Goal: Task Accomplishment & Management: Use online tool/utility

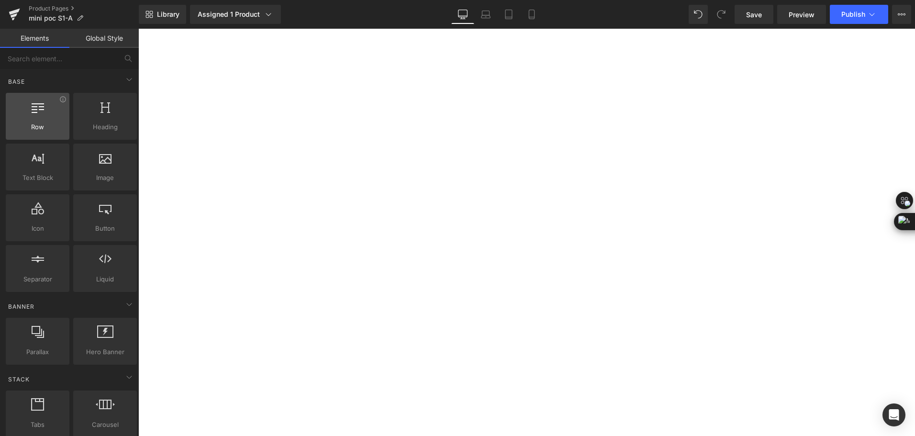
click at [28, 100] on div "Row rows, columns, layouts, div" at bounding box center [38, 116] width 64 height 47
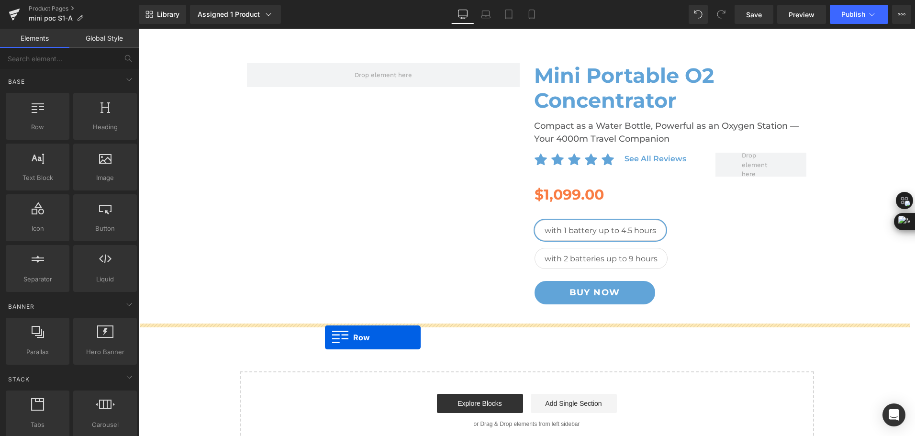
drag, startPoint x: 214, startPoint y: 169, endPoint x: 275, endPoint y: 327, distance: 169.7
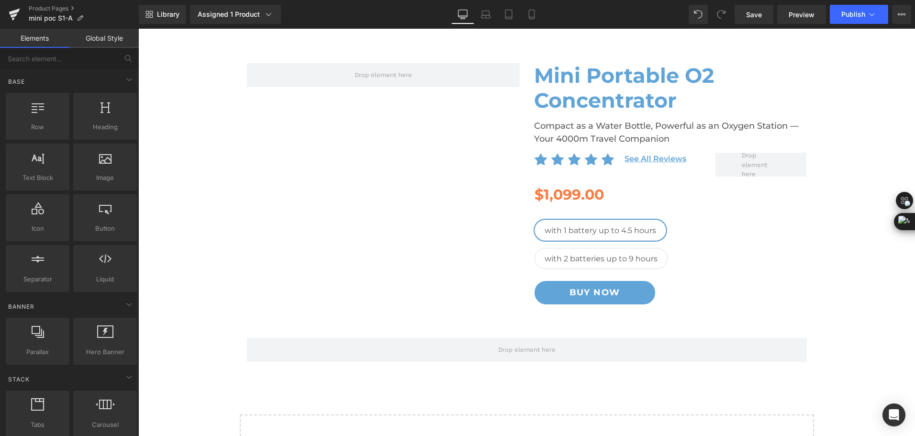
scroll to position [48, 0]
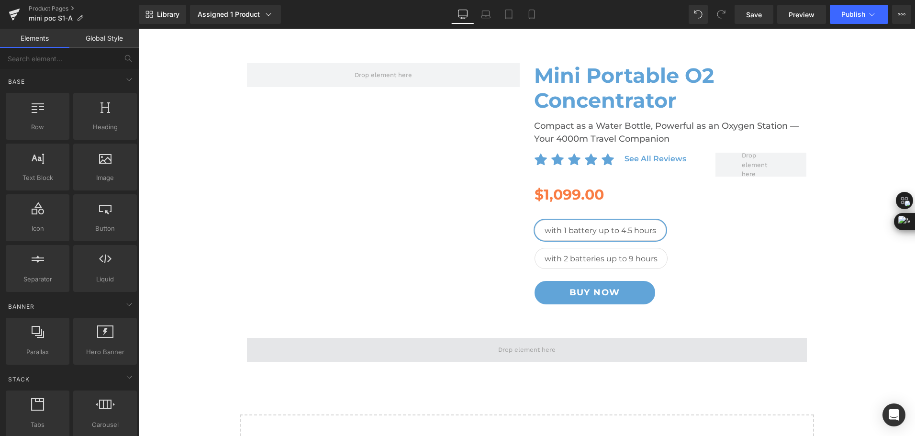
click at [298, 338] on span at bounding box center [527, 350] width 560 height 24
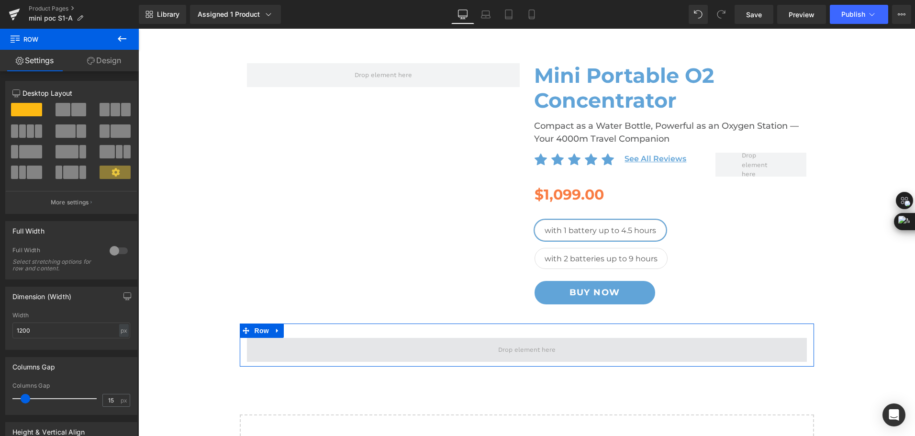
scroll to position [239, 0]
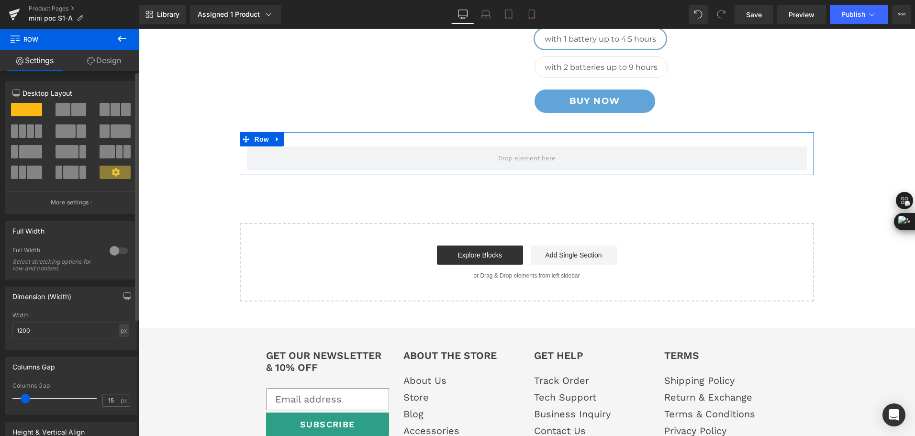
click at [27, 127] on span at bounding box center [30, 130] width 7 height 13
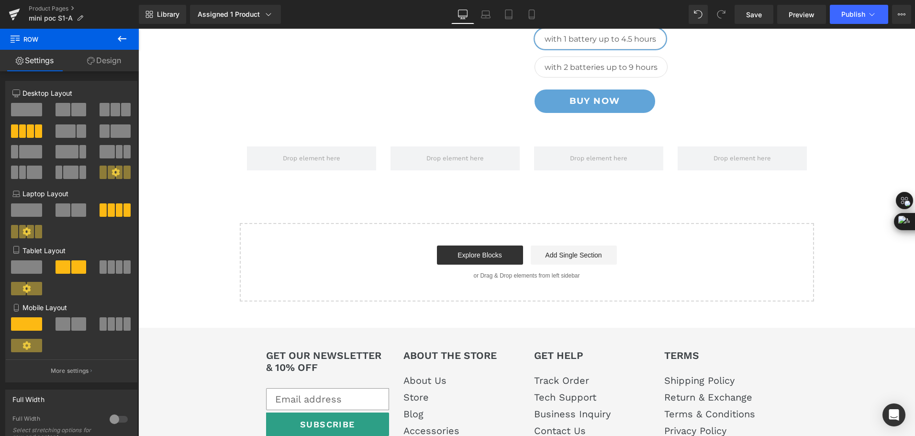
click at [129, 39] on button at bounding box center [122, 39] width 34 height 21
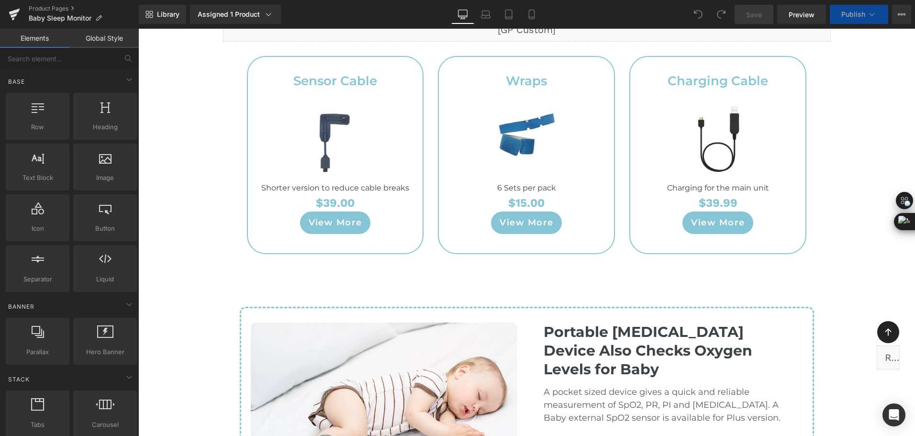
scroll to position [5265, 0]
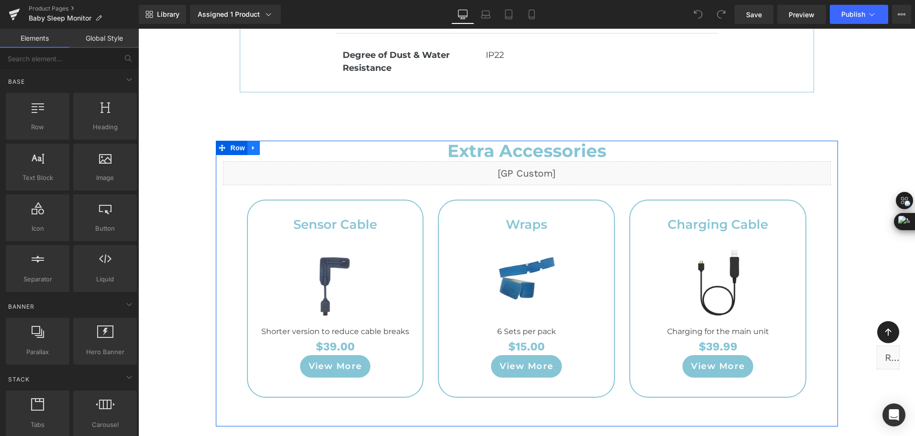
click at [250, 144] on icon at bounding box center [253, 147] width 7 height 7
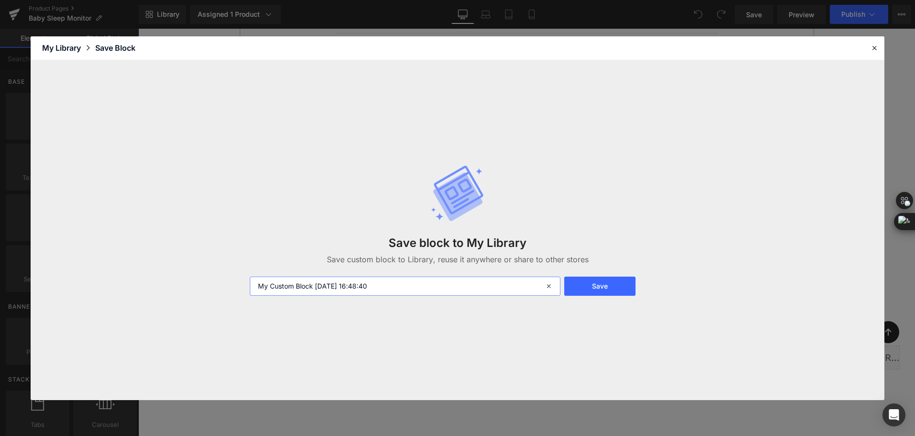
drag, startPoint x: 405, startPoint y: 287, endPoint x: 245, endPoint y: 287, distance: 160.8
click at [245, 287] on div "My Custom Block 2025-08-18 16:48:40" at bounding box center [404, 286] width 320 height 19
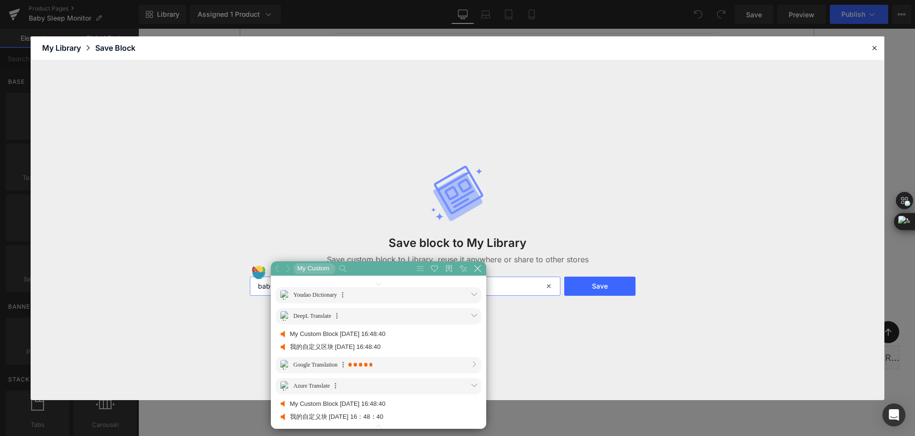
scroll to position [49, 289]
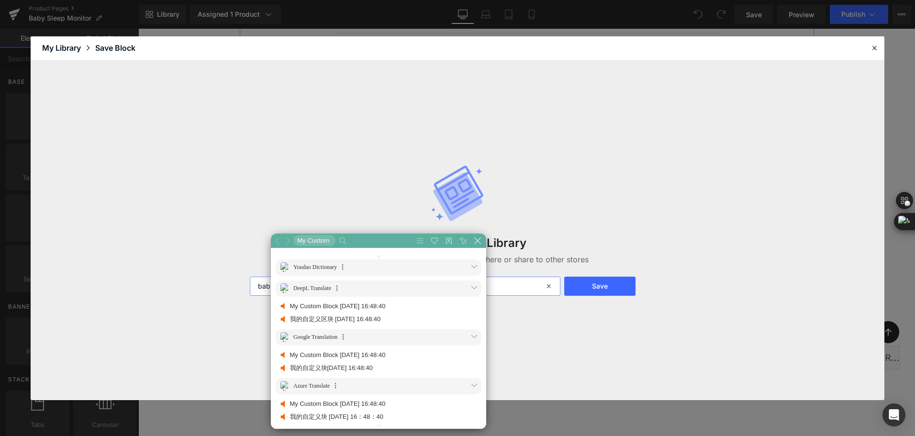
click at [511, 285] on input "babyo2pe" at bounding box center [405, 286] width 311 height 19
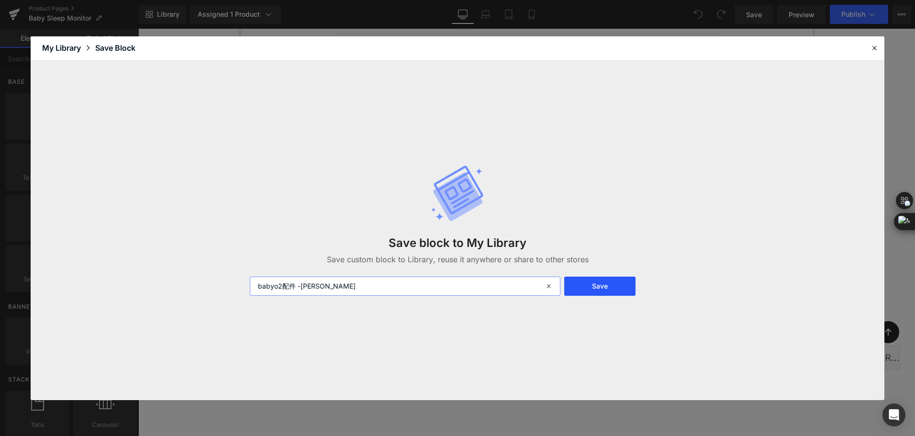
type input "babyo2配件 -shen"
click at [613, 288] on button "Save" at bounding box center [599, 286] width 71 height 19
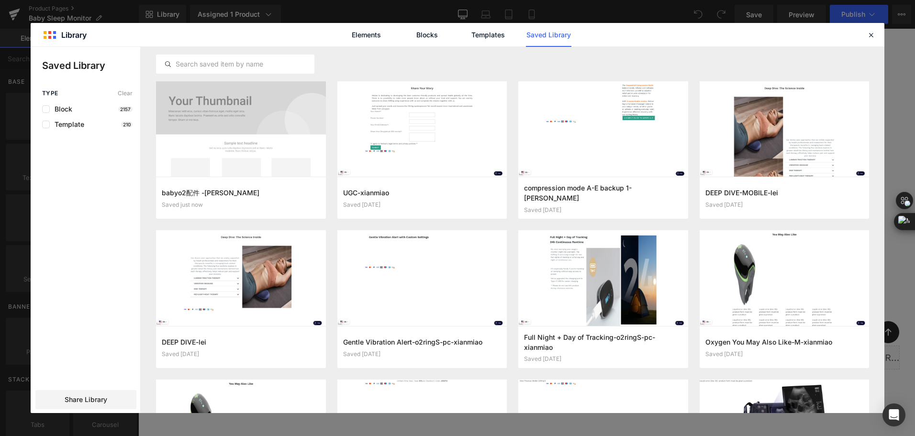
click at [273, 34] on div "Elements Blocks Templates Saved Library" at bounding box center [458, 34] width 854 height 23
click at [867, 32] on icon at bounding box center [871, 35] width 9 height 9
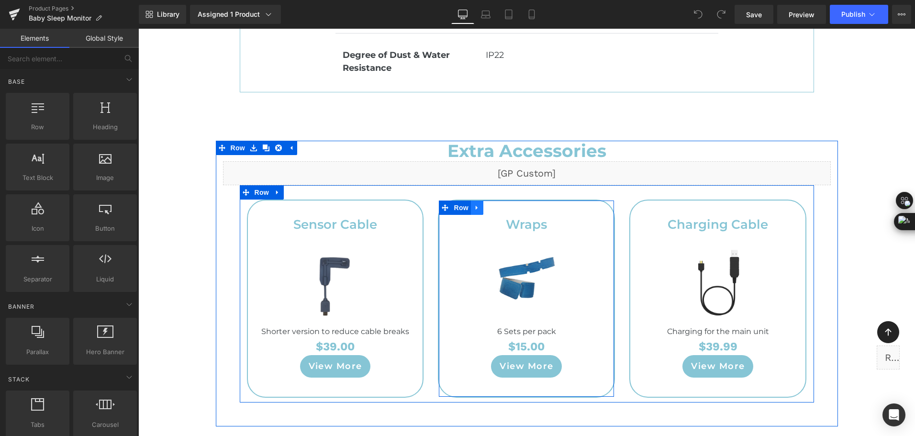
click at [478, 201] on link at bounding box center [477, 208] width 12 height 14
click at [496, 201] on link at bounding box center [502, 208] width 12 height 14
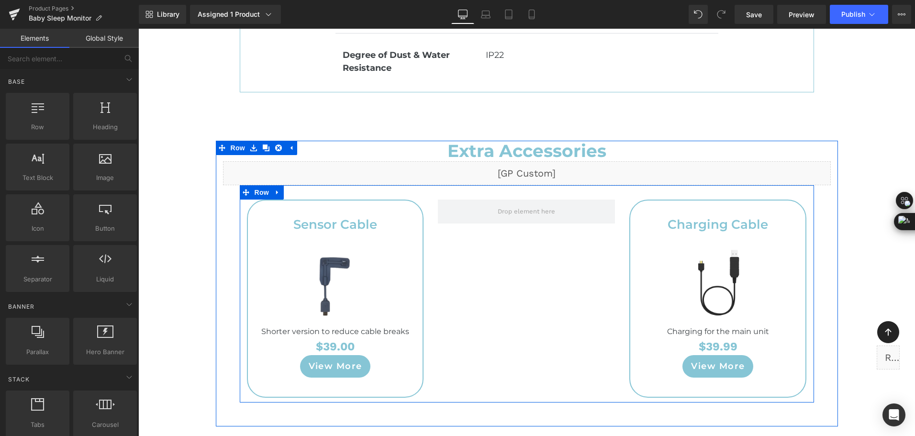
scroll to position [4940, 0]
click at [252, 185] on span "Row" at bounding box center [261, 192] width 19 height 14
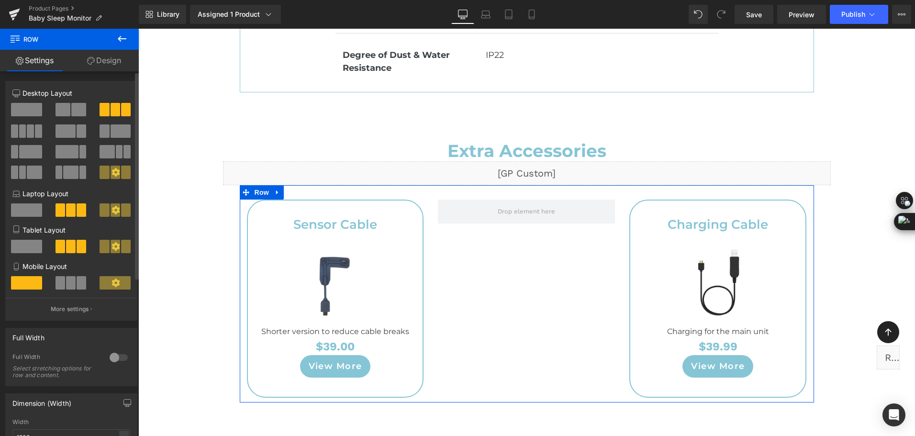
click at [60, 106] on span at bounding box center [63, 109] width 15 height 13
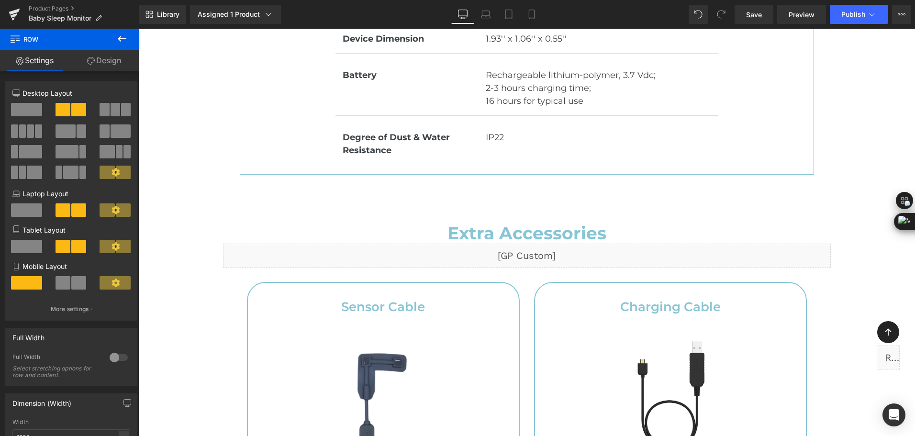
scroll to position [4748, 0]
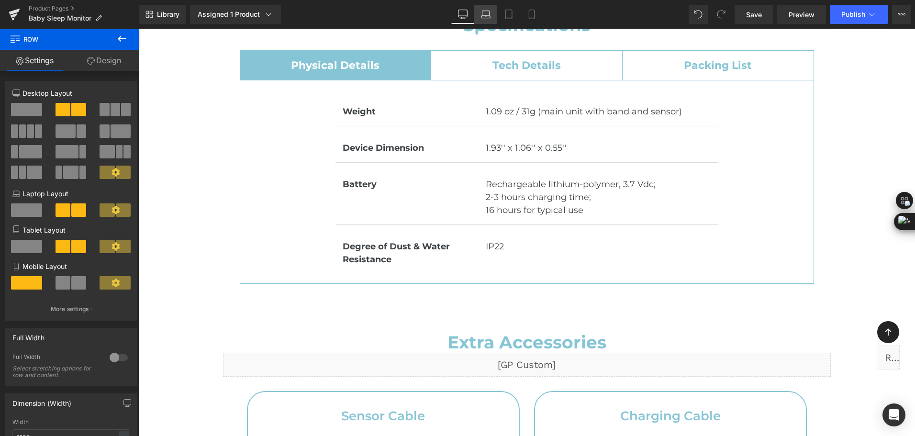
click at [480, 17] on link "Laptop" at bounding box center [485, 14] width 23 height 19
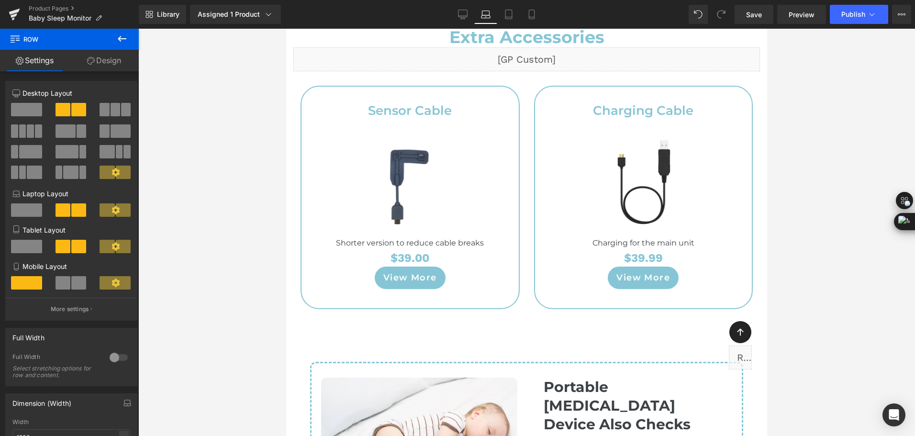
scroll to position [4402, 0]
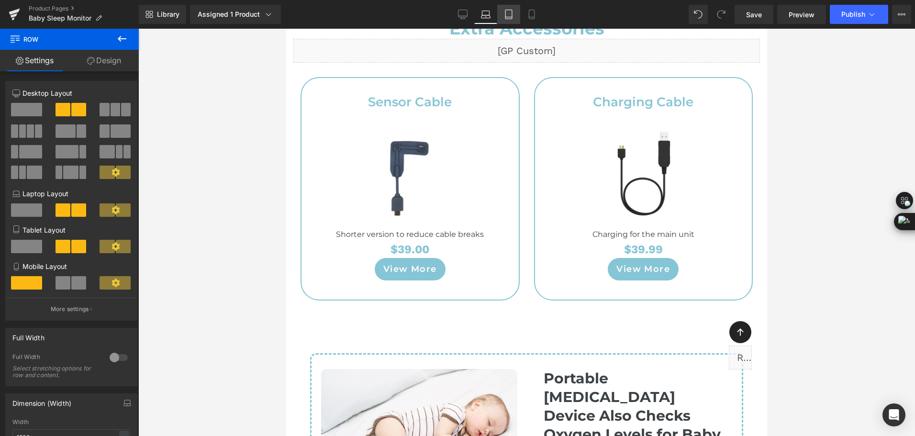
click at [513, 14] on icon at bounding box center [509, 15] width 10 height 10
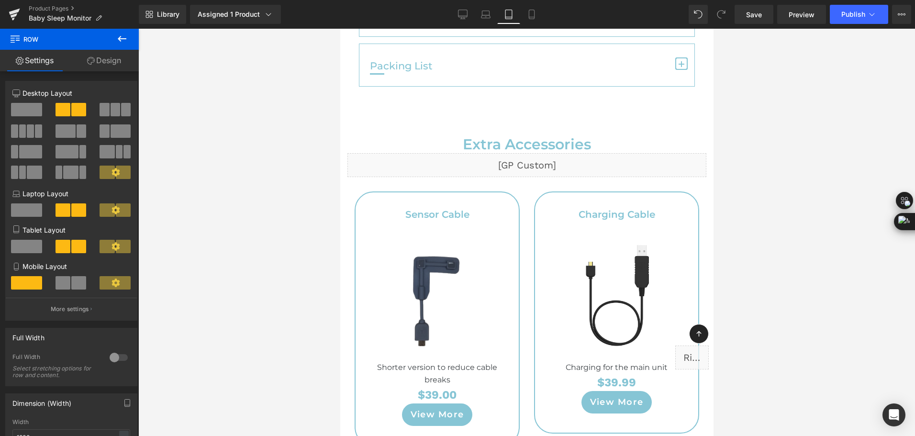
scroll to position [5376, 0]
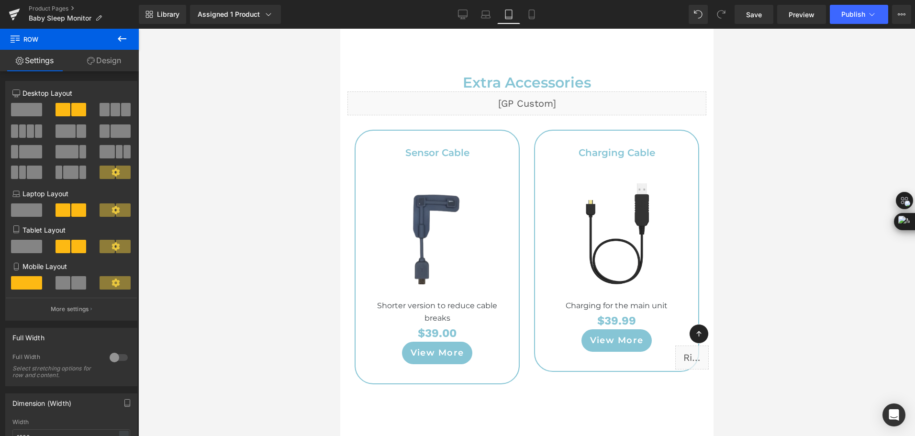
click at [310, 20] on div "Library Assigned 1 Product Product Preview Baby Sleep Monitor Manage assigned p…" at bounding box center [527, 14] width 776 height 19
click at [530, 11] on icon at bounding box center [532, 15] width 10 height 10
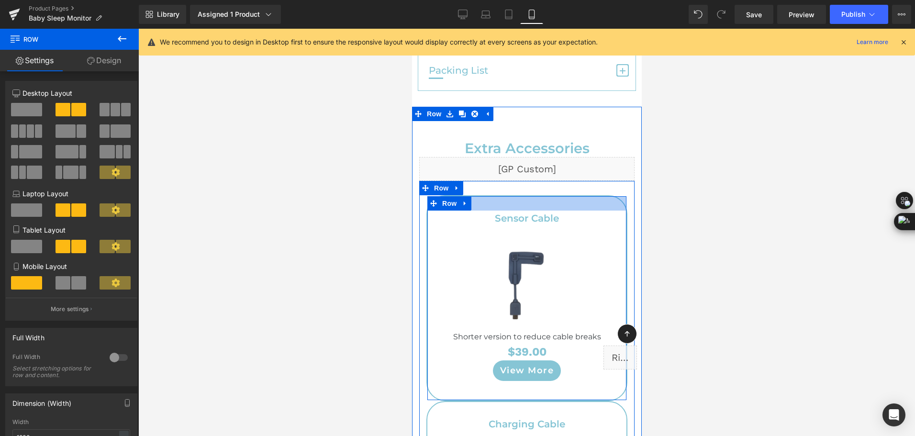
scroll to position [6389, 0]
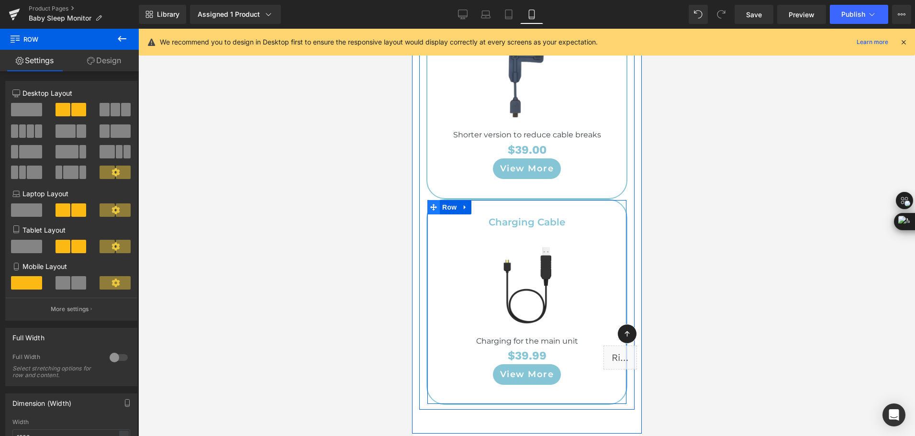
click at [428, 200] on span at bounding box center [433, 207] width 12 height 14
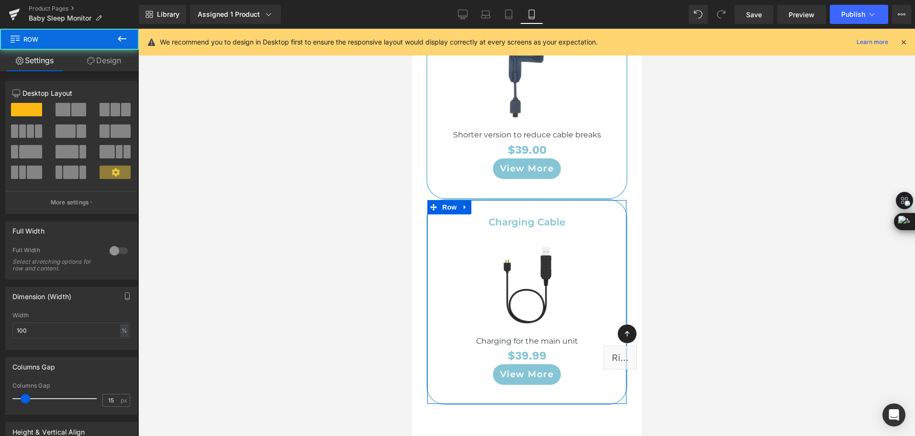
click at [112, 64] on link "Design" at bounding box center [103, 61] width 69 height 22
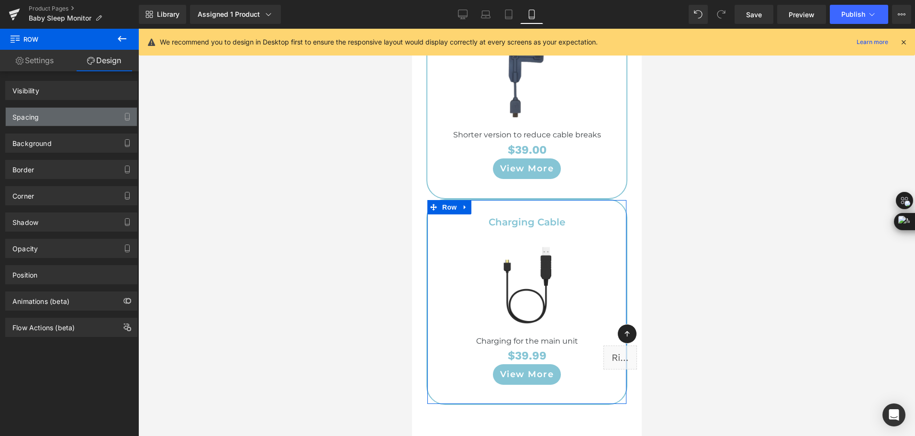
click at [63, 113] on div "Spacing" at bounding box center [71, 117] width 131 height 18
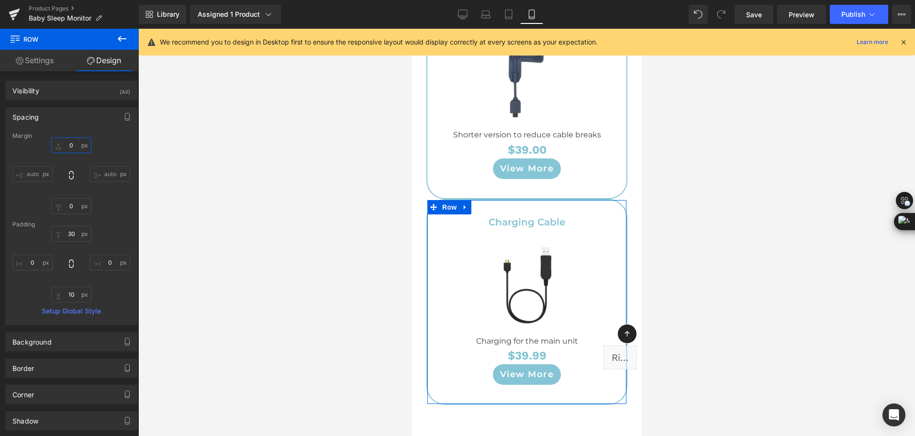
click at [69, 144] on input "0" at bounding box center [71, 145] width 40 height 16
type input "30"
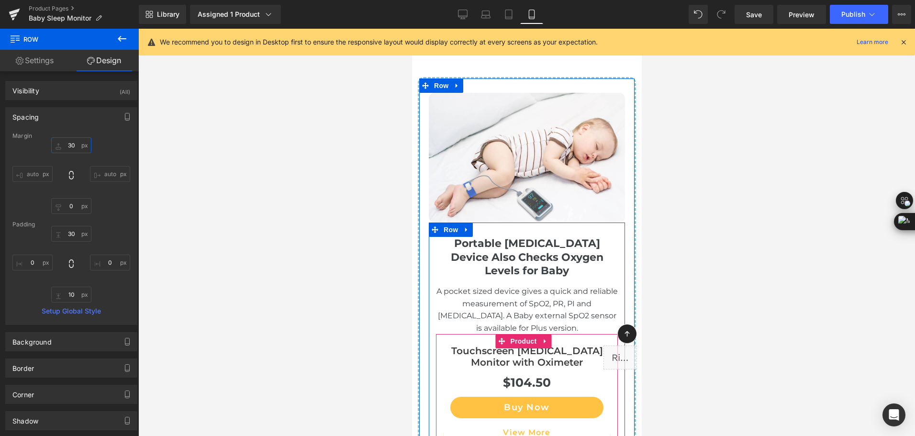
scroll to position [6724, 0]
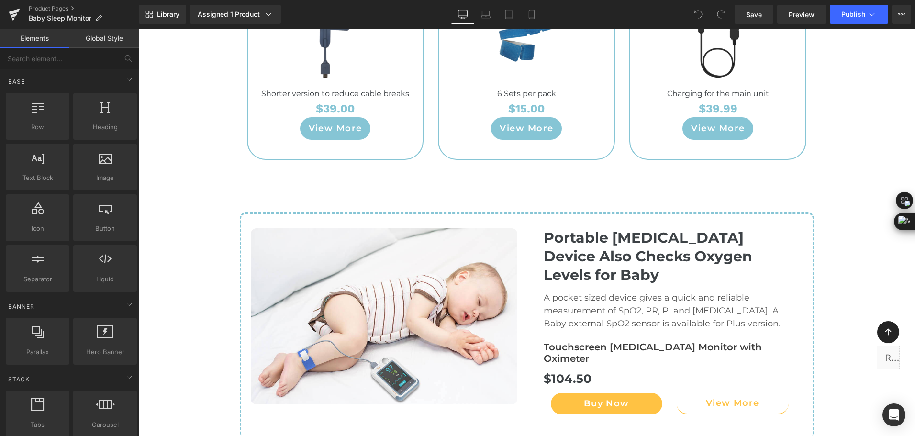
scroll to position [5504, 0]
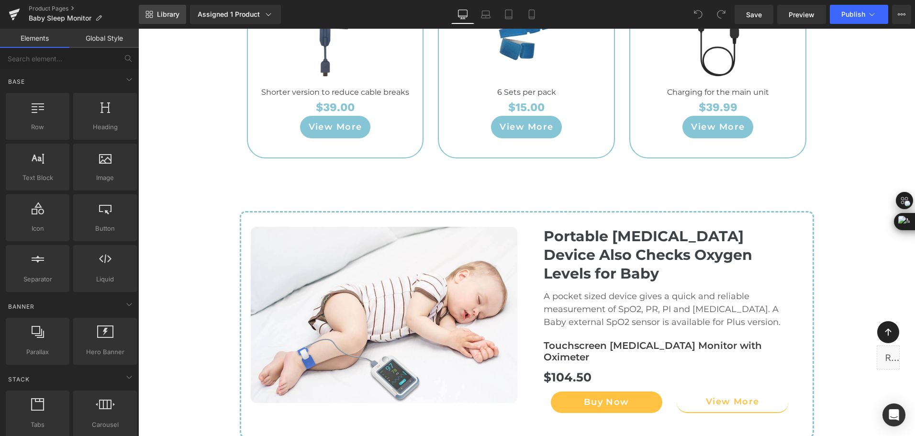
click at [163, 14] on span "Library" at bounding box center [168, 14] width 22 height 9
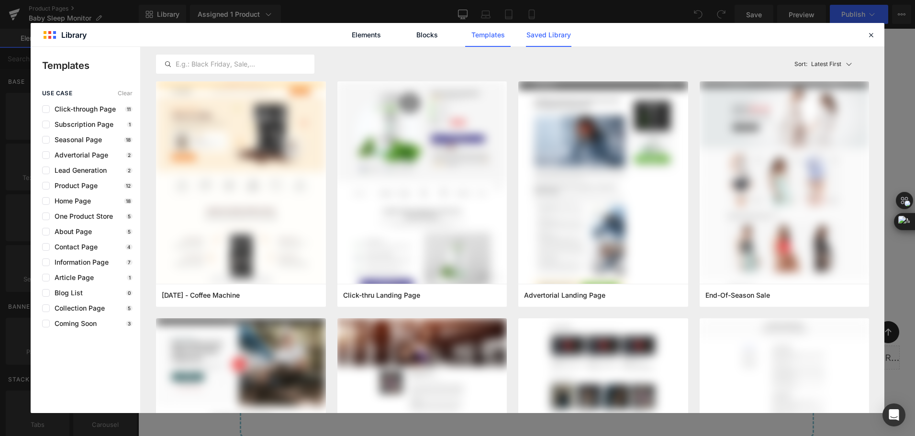
click at [563, 40] on link "Saved Library" at bounding box center [548, 35] width 45 height 24
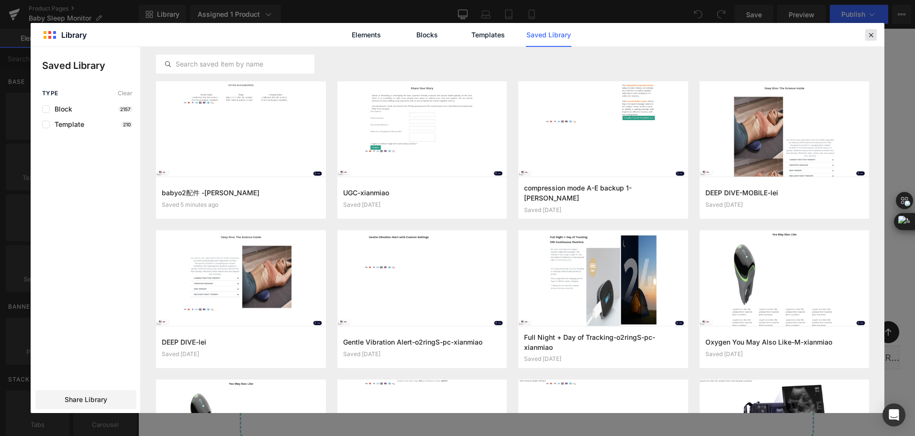
click at [875, 35] on icon at bounding box center [871, 35] width 9 height 9
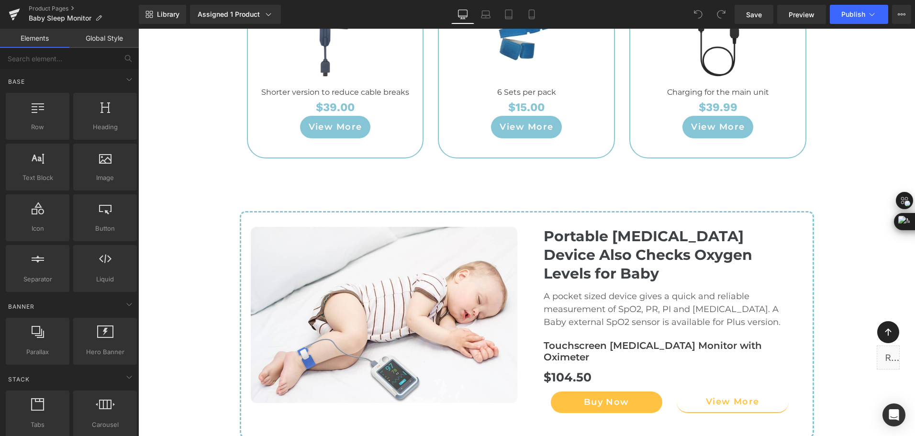
scroll to position [5313, 0]
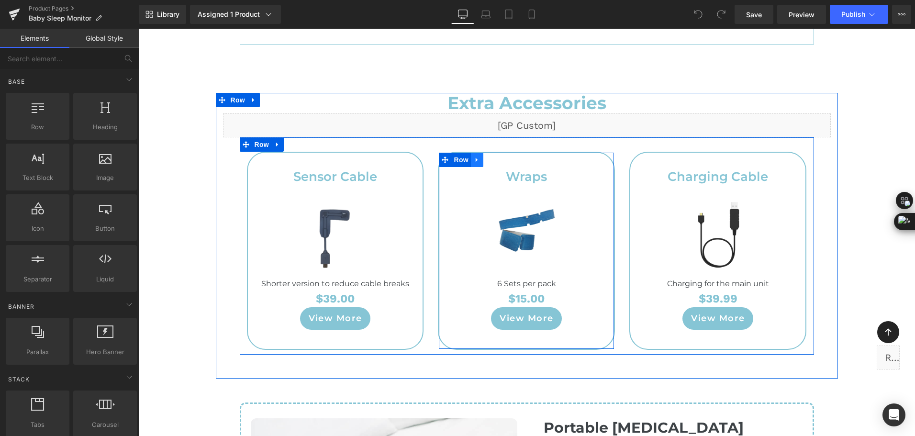
click at [474, 157] on icon at bounding box center [477, 160] width 7 height 7
click at [501, 157] on icon at bounding box center [502, 160] width 7 height 7
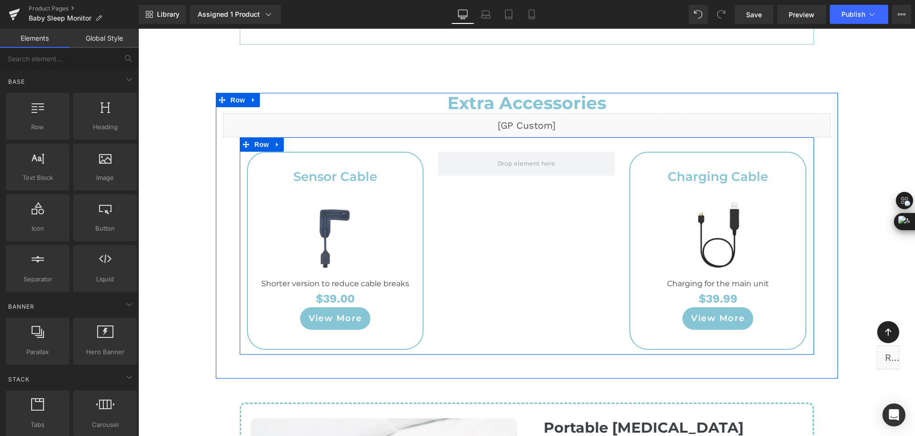
scroll to position [4987, 0]
click at [245, 141] on icon at bounding box center [246, 144] width 7 height 7
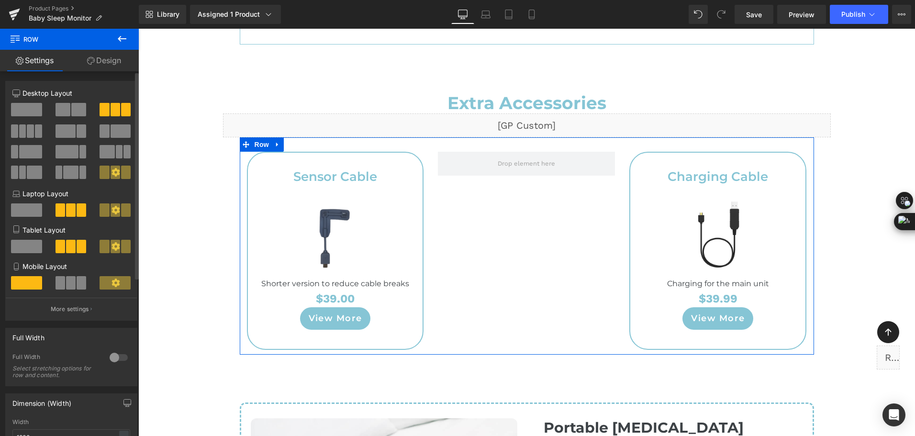
click at [68, 115] on span at bounding box center [63, 109] width 15 height 13
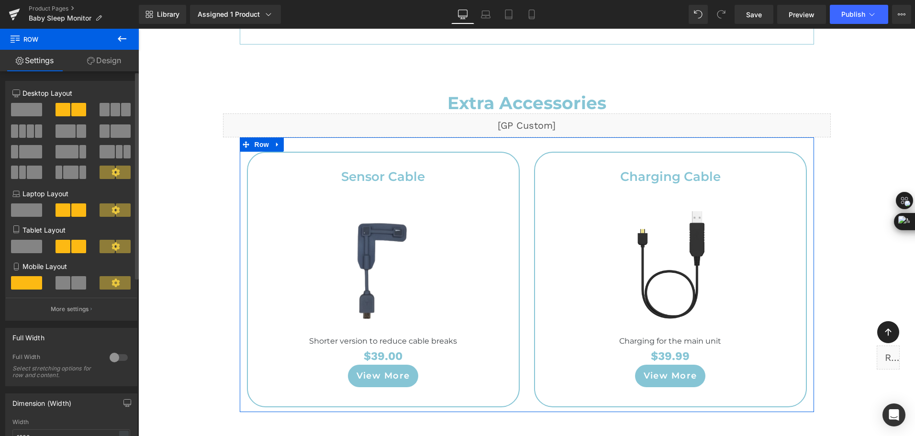
click at [76, 280] on span at bounding box center [78, 282] width 15 height 13
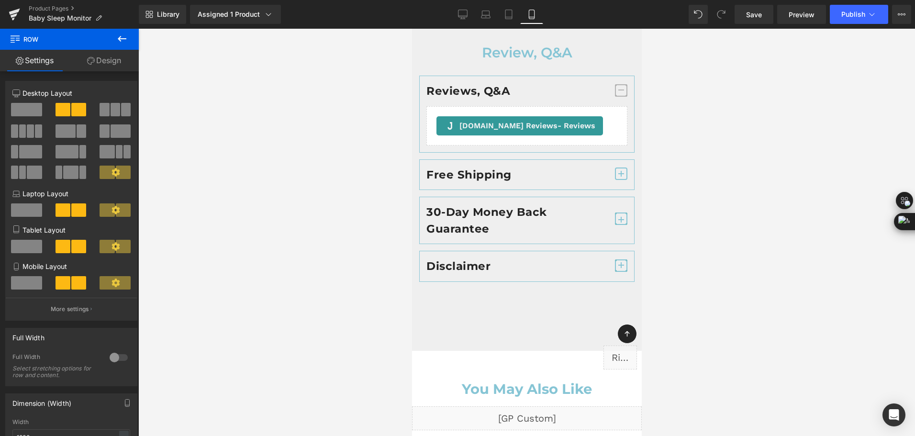
scroll to position [6202, 0]
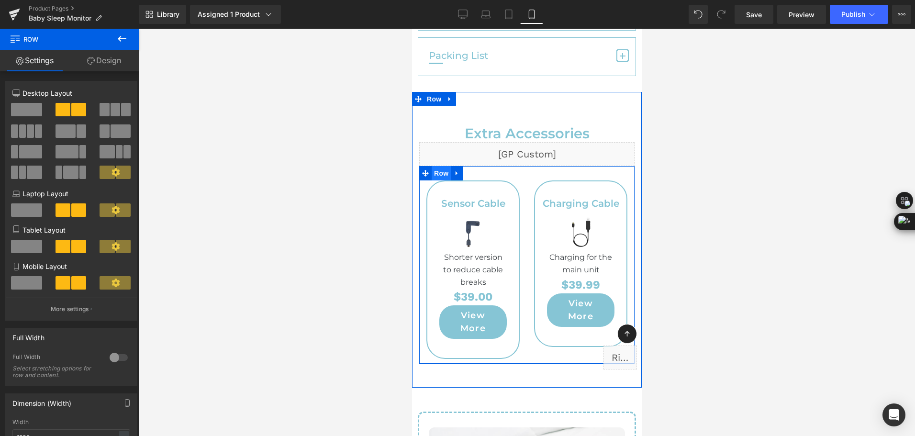
click at [438, 166] on span "Row" at bounding box center [440, 173] width 19 height 14
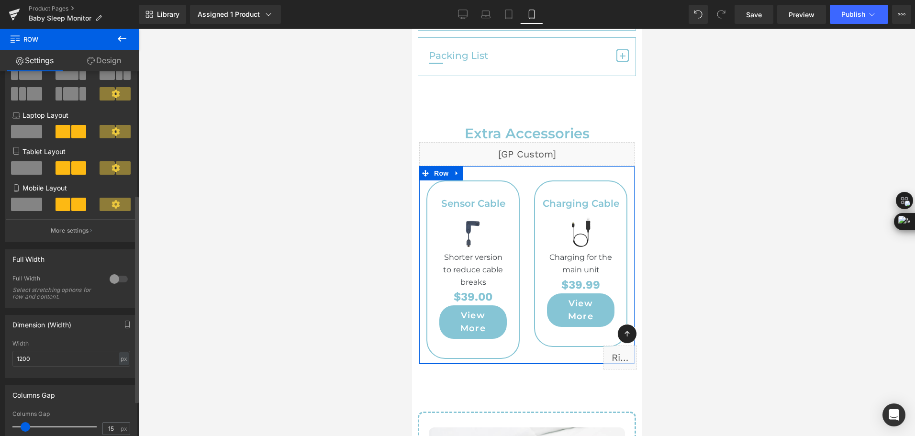
scroll to position [239, 0]
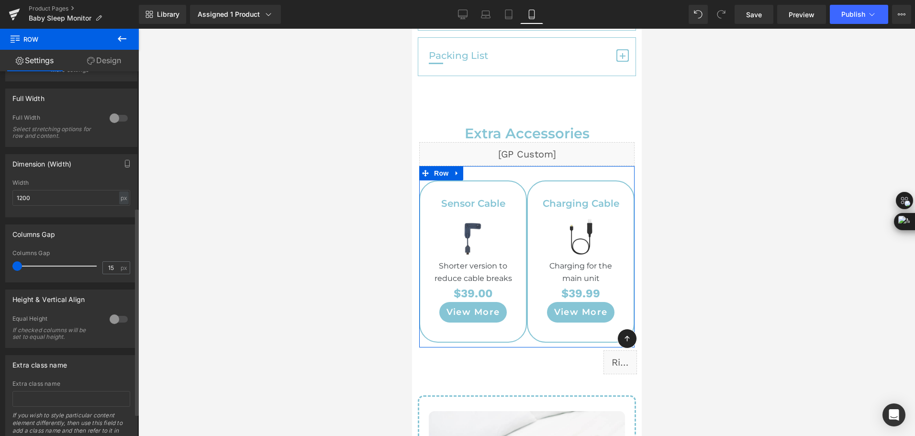
drag, startPoint x: 28, startPoint y: 267, endPoint x: 11, endPoint y: 267, distance: 17.7
click at [11, 267] on div "15px Columns Gap 15 px" at bounding box center [71, 266] width 131 height 32
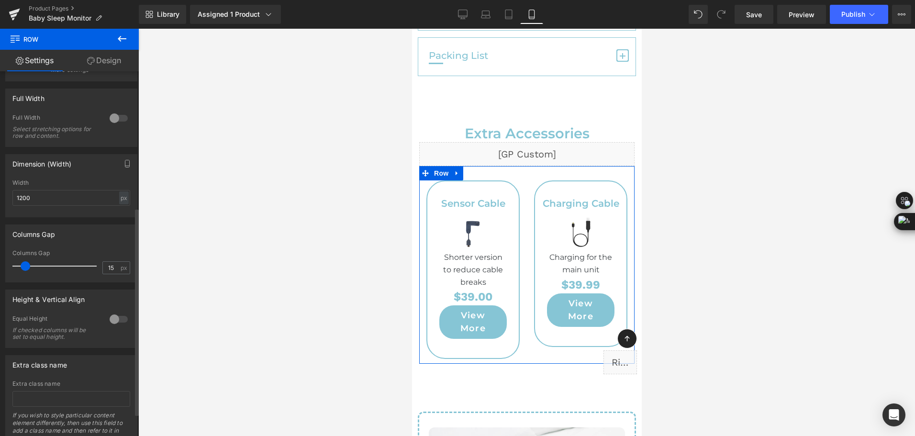
drag, startPoint x: 19, startPoint y: 267, endPoint x: 25, endPoint y: 267, distance: 6.2
click at [25, 267] on span at bounding box center [26, 266] width 10 height 10
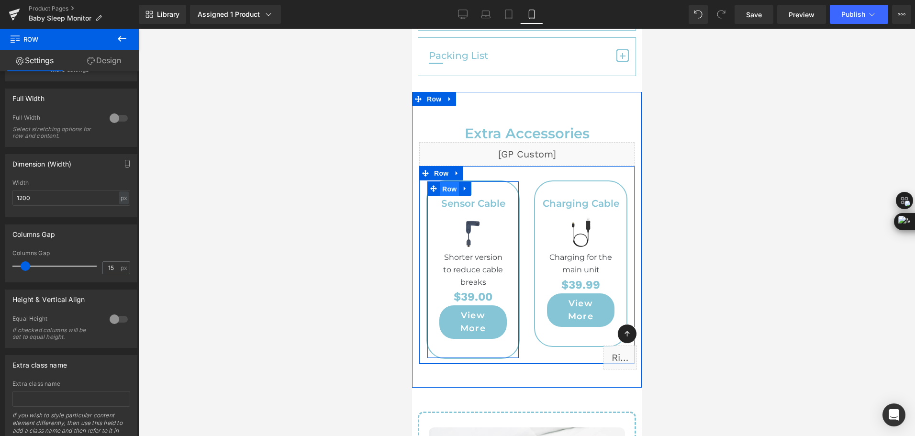
click at [441, 182] on span "Row" at bounding box center [448, 189] width 19 height 14
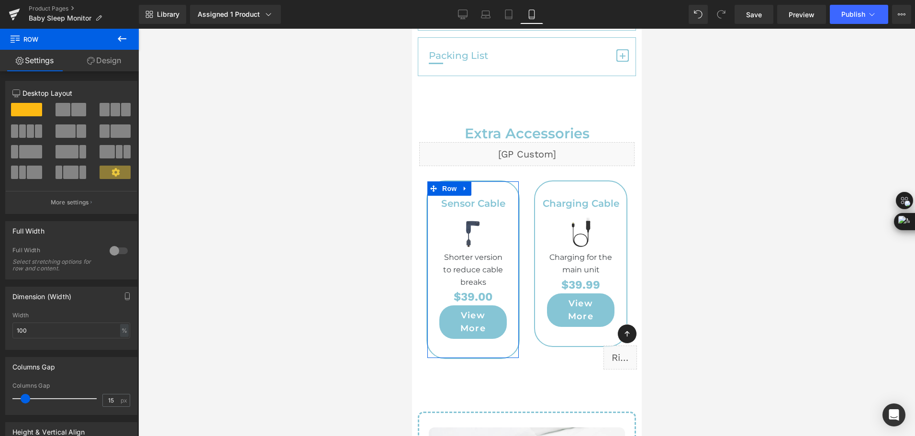
click at [97, 69] on link "Design" at bounding box center [103, 61] width 69 height 22
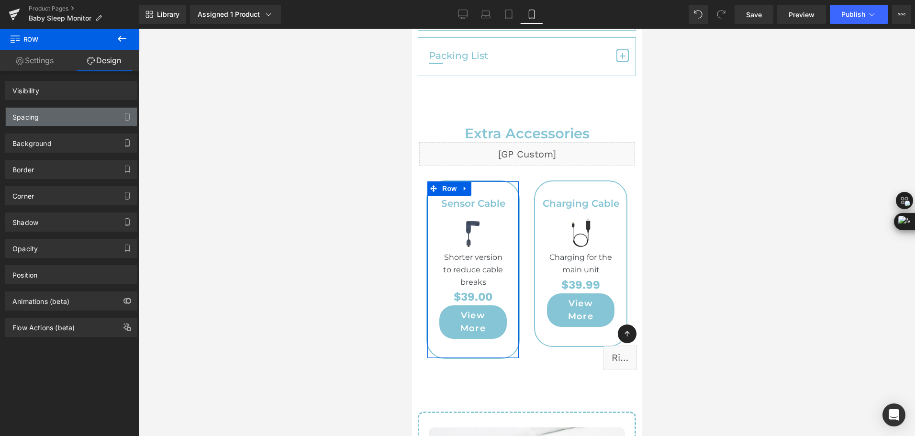
click at [42, 118] on div "Spacing" at bounding box center [71, 117] width 131 height 18
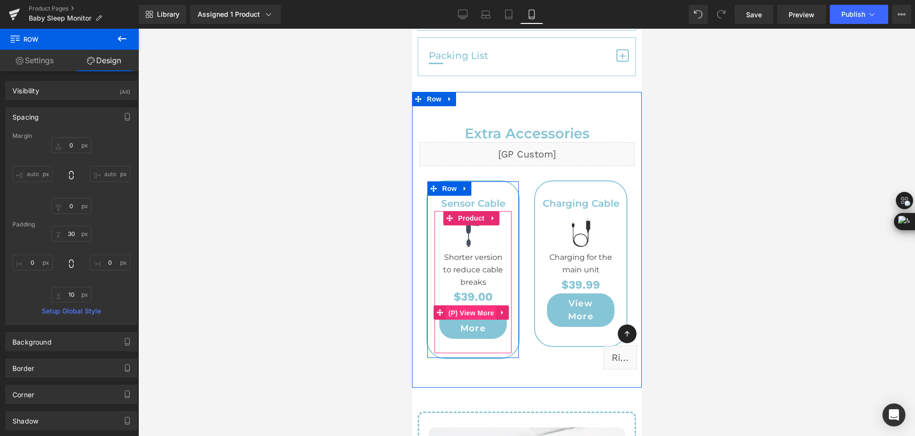
click at [465, 306] on span "(P) View More" at bounding box center [471, 313] width 50 height 14
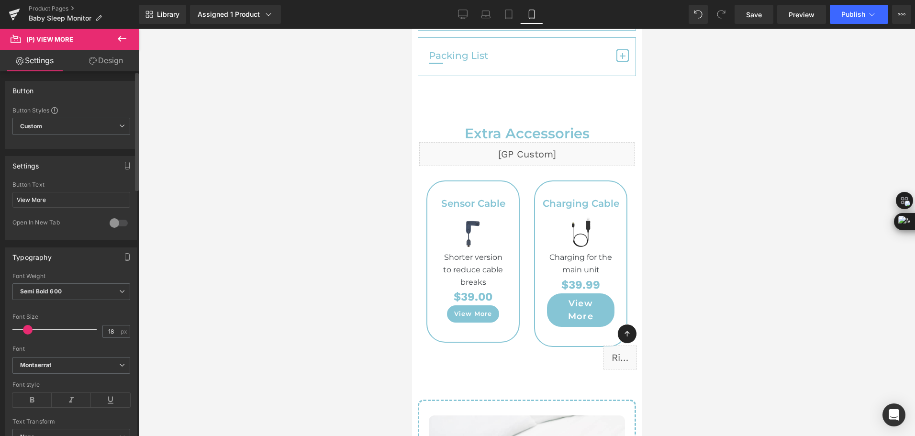
click at [28, 330] on span at bounding box center [28, 330] width 10 height 10
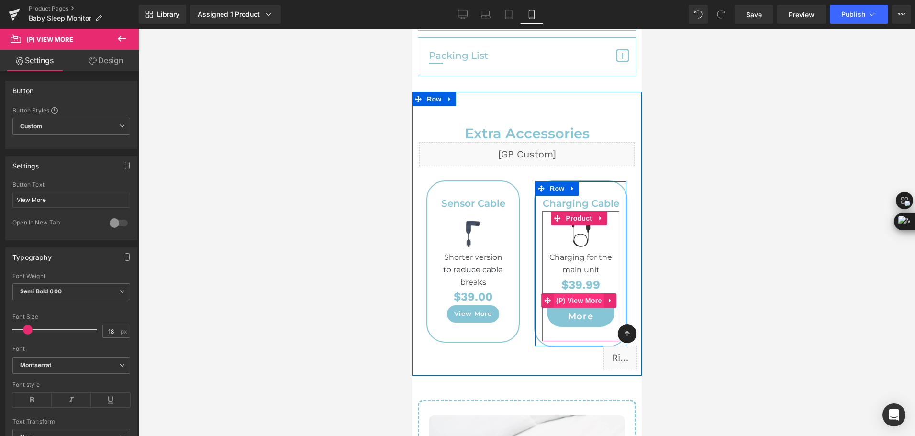
click at [569, 293] on span "(P) View More" at bounding box center [578, 300] width 50 height 14
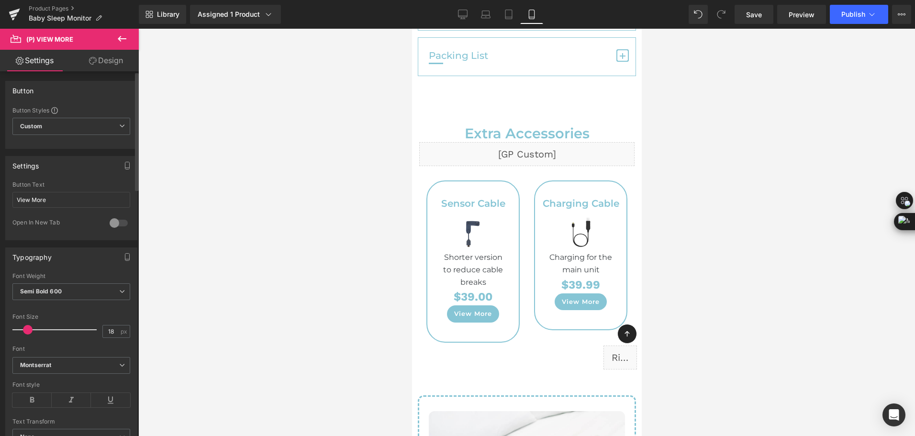
click at [27, 328] on span at bounding box center [28, 330] width 10 height 10
click at [512, 19] on link "Tablet" at bounding box center [508, 14] width 23 height 19
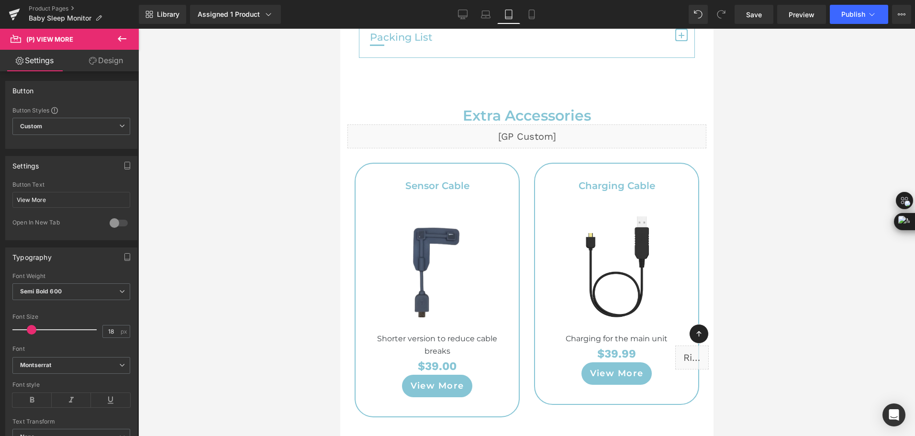
scroll to position [5344, 0]
click at [483, 14] on icon at bounding box center [485, 13] width 7 height 4
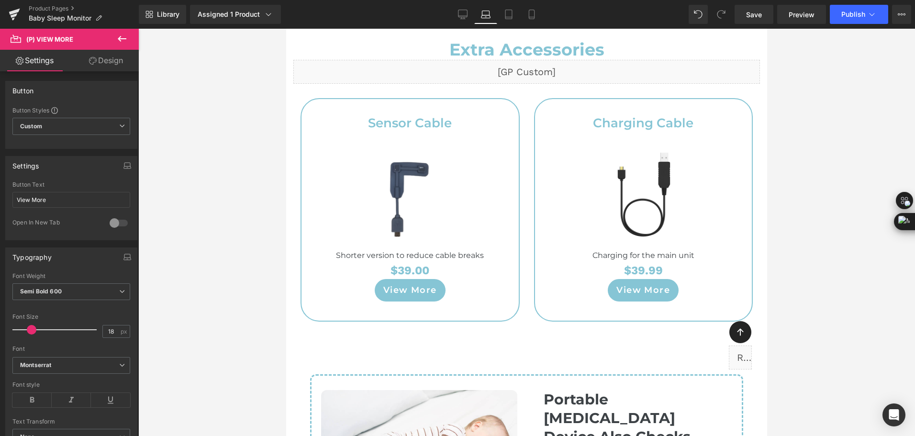
scroll to position [4387, 0]
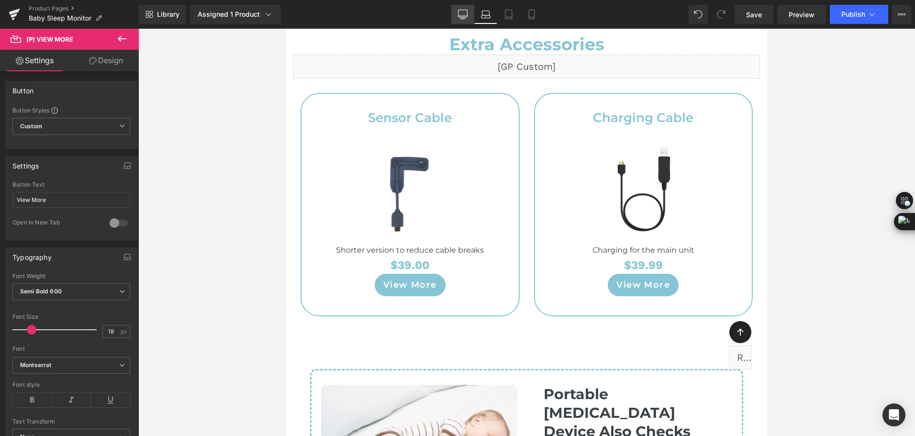
click at [456, 16] on link "Desktop" at bounding box center [462, 14] width 23 height 19
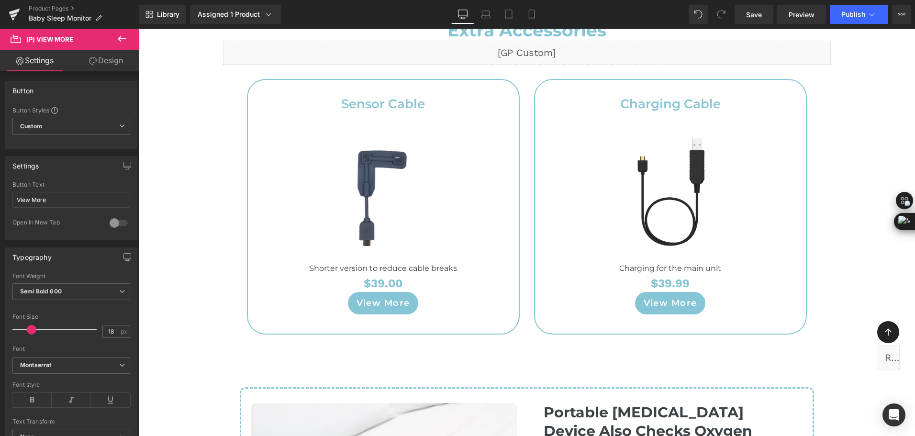
scroll to position [5099, 0]
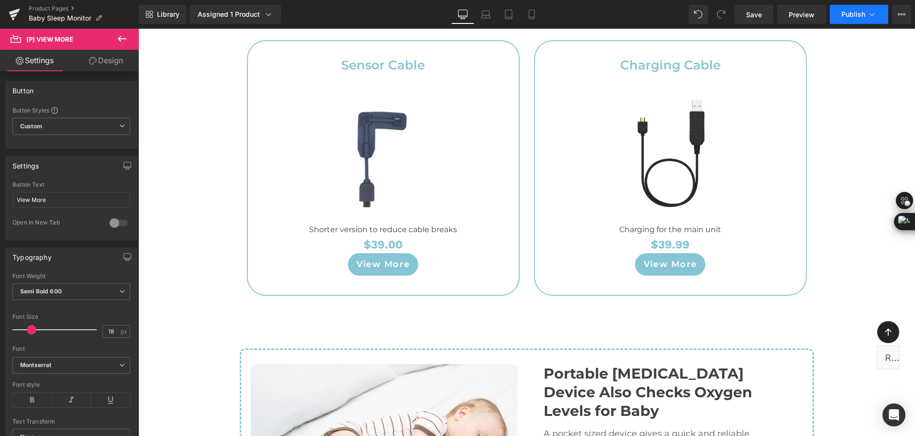
click at [858, 15] on span "Publish" at bounding box center [853, 15] width 24 height 8
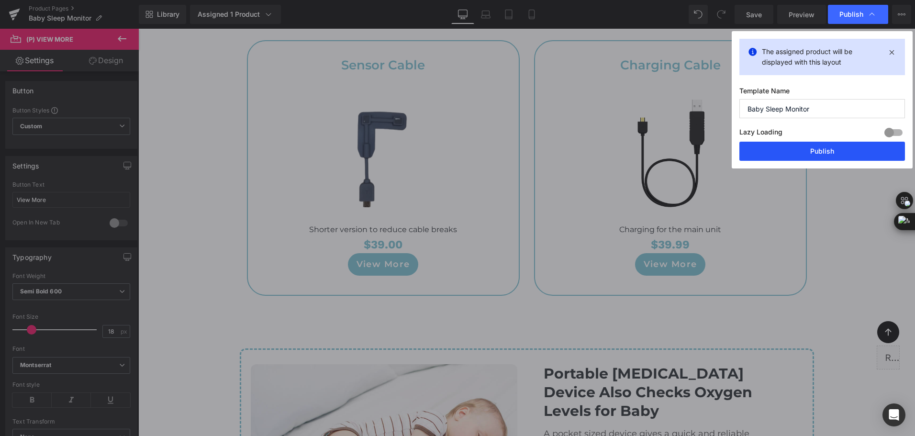
click at [851, 150] on button "Publish" at bounding box center [822, 151] width 166 height 19
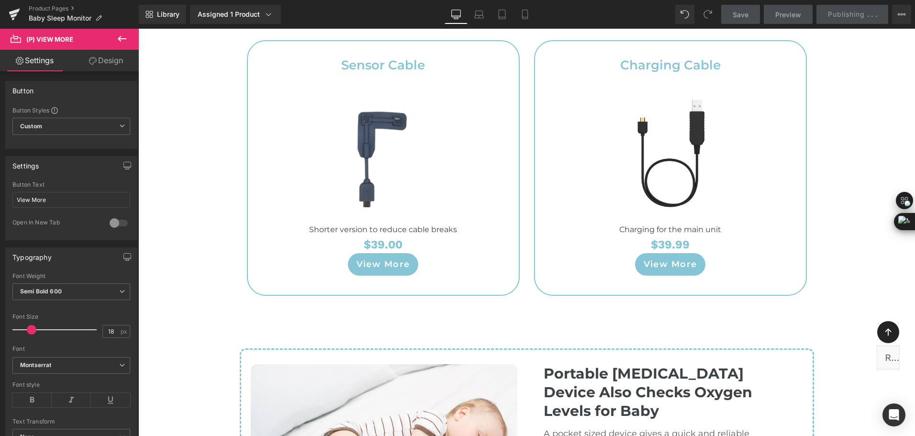
scroll to position [5434, 0]
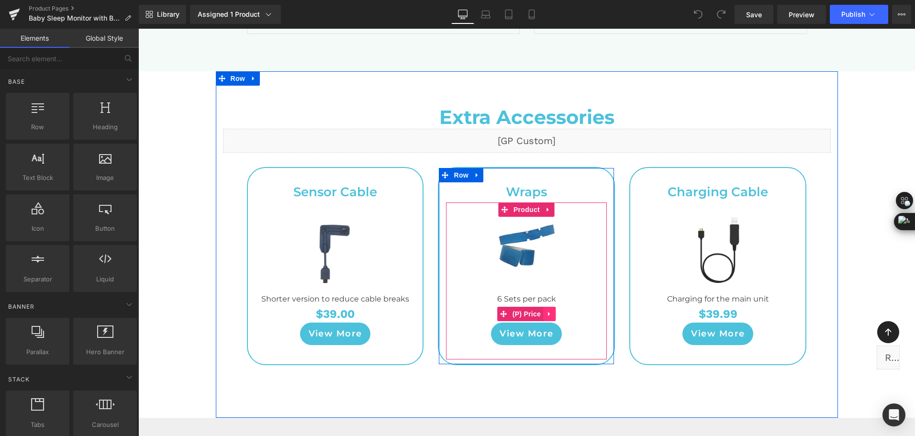
scroll to position [4506, 0]
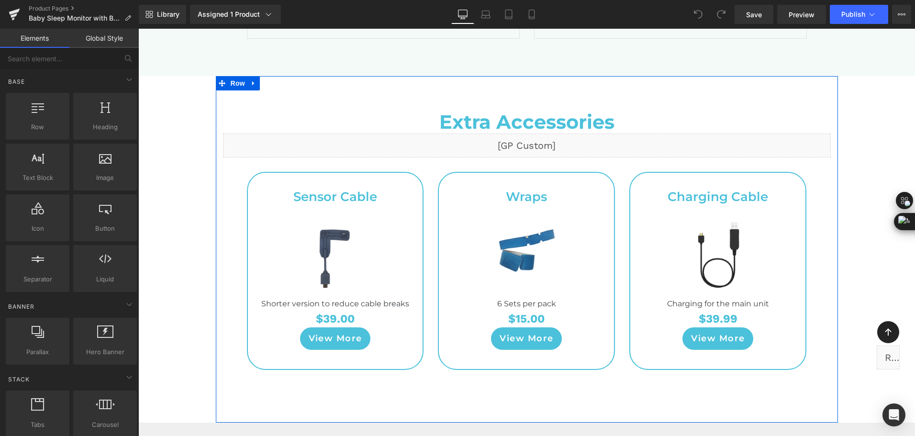
drag, startPoint x: 253, startPoint y: 69, endPoint x: 261, endPoint y: 75, distance: 9.3
click at [255, 76] on link at bounding box center [253, 83] width 12 height 14
click at [249, 76] on link at bounding box center [253, 83] width 12 height 14
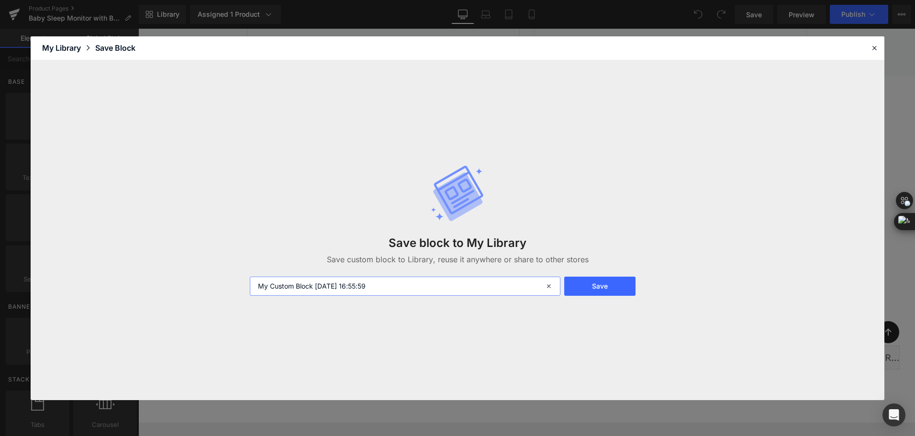
drag, startPoint x: 388, startPoint y: 286, endPoint x: 207, endPoint y: 289, distance: 180.9
click at [216, 294] on div "Save block to My Library Save custom block to Library, reuse it anywhere or sha…" at bounding box center [458, 230] width 854 height 340
type input "babyo2s2配件 -shen"
click at [614, 295] on button "Save" at bounding box center [599, 286] width 71 height 19
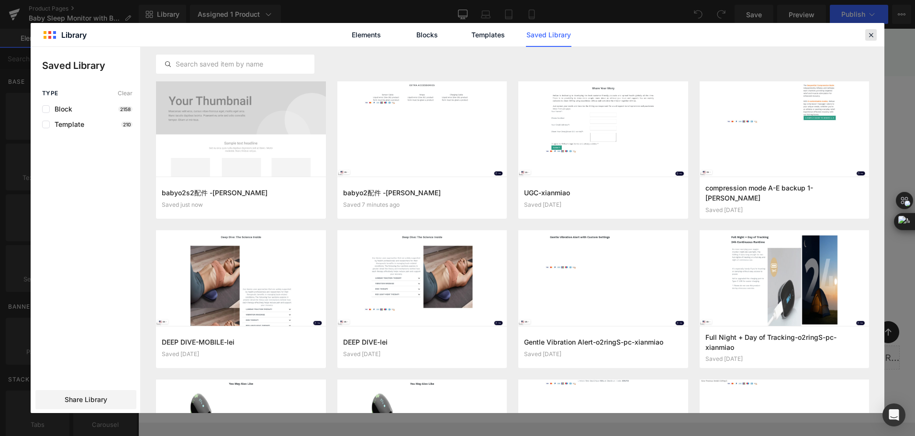
click at [873, 32] on icon at bounding box center [871, 35] width 9 height 9
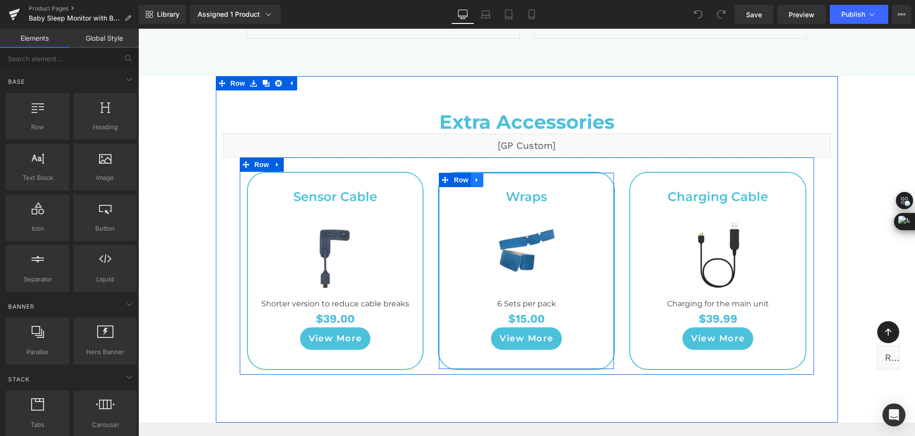
click at [474, 173] on link at bounding box center [477, 180] width 12 height 14
click at [496, 173] on link at bounding box center [502, 180] width 12 height 14
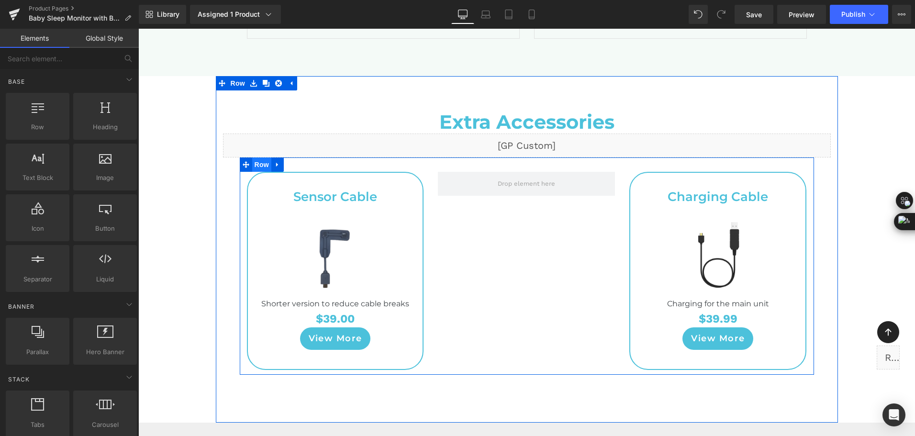
click at [258, 157] on span "Row" at bounding box center [261, 164] width 19 height 14
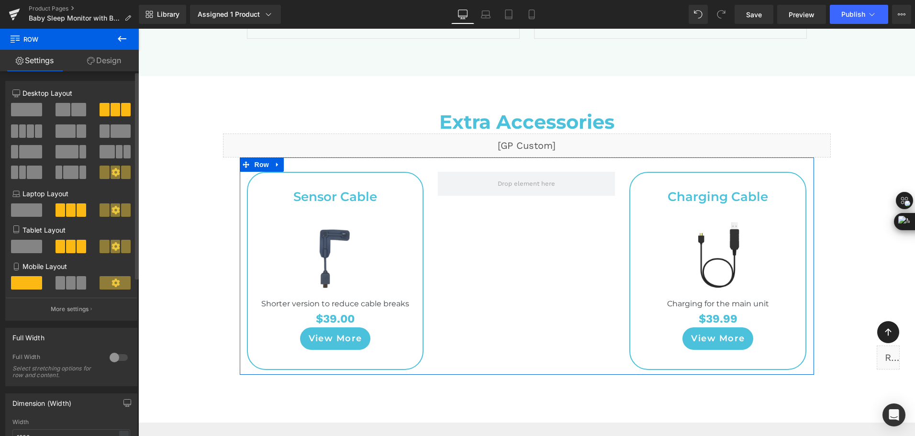
click at [74, 112] on span at bounding box center [78, 109] width 15 height 13
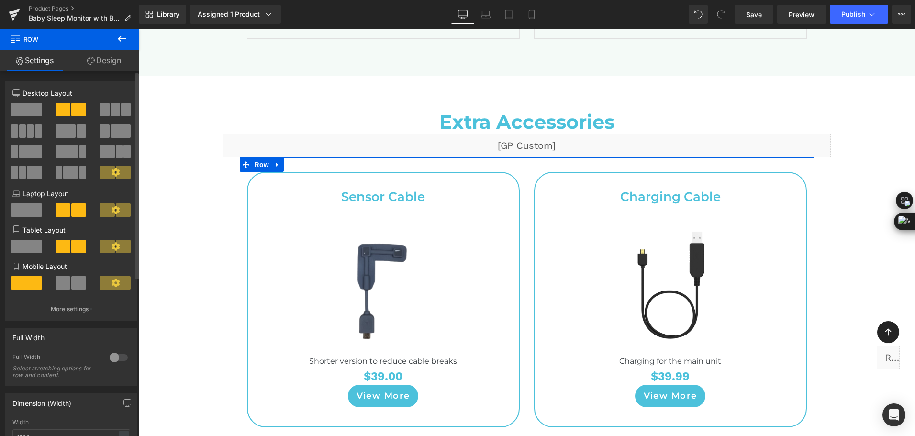
click at [77, 279] on span at bounding box center [78, 282] width 15 height 13
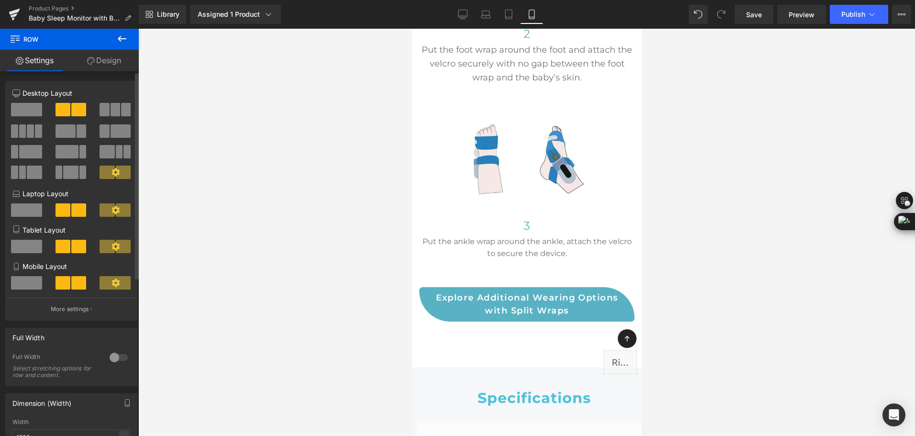
scroll to position [0, 0]
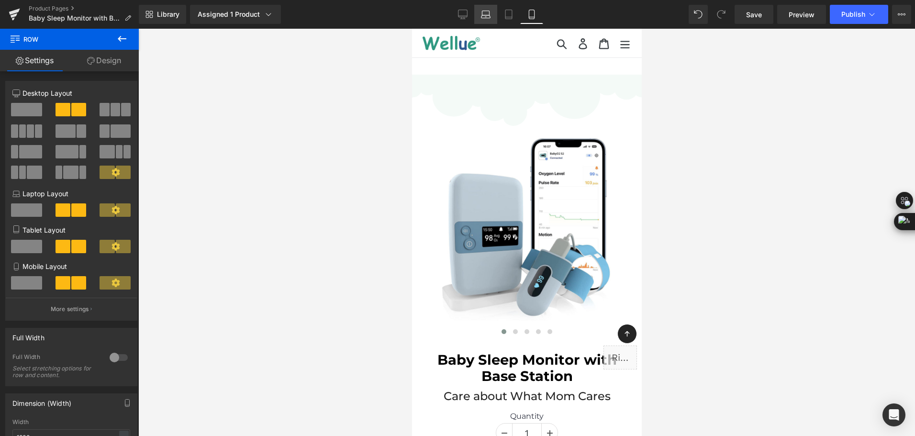
click at [485, 18] on icon at bounding box center [486, 16] width 9 height 3
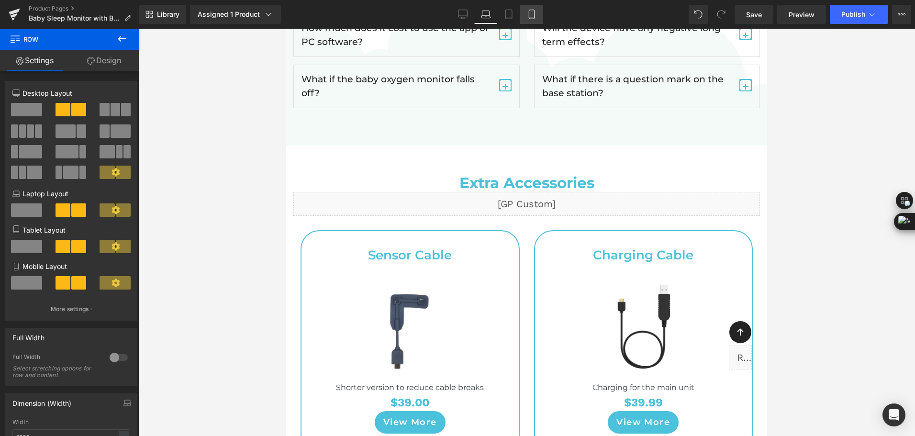
scroll to position [4206, 0]
click at [527, 20] on link "Mobile" at bounding box center [531, 14] width 23 height 19
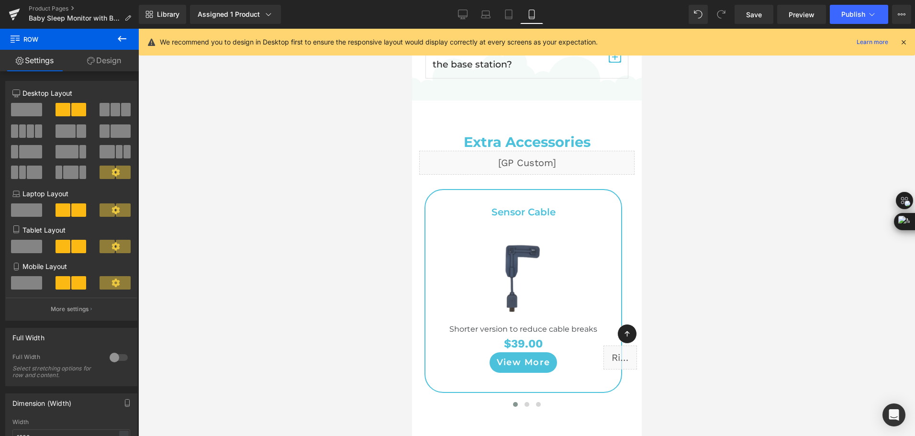
scroll to position [5744, 0]
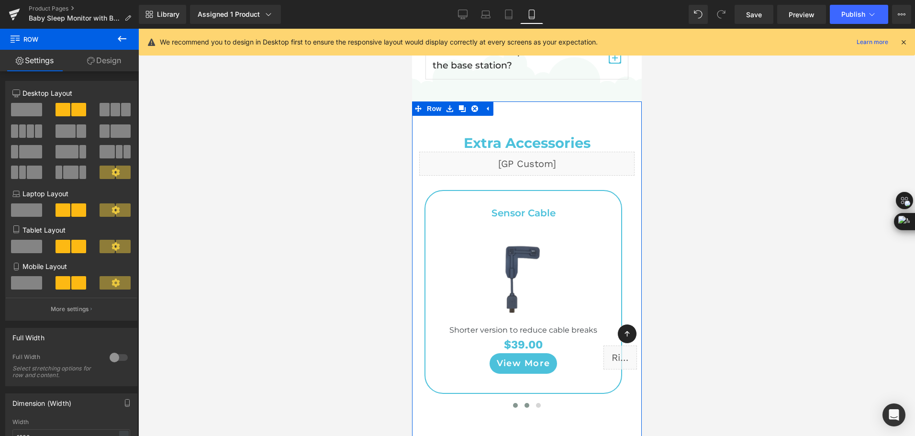
click at [521, 404] on button at bounding box center [526, 406] width 11 height 10
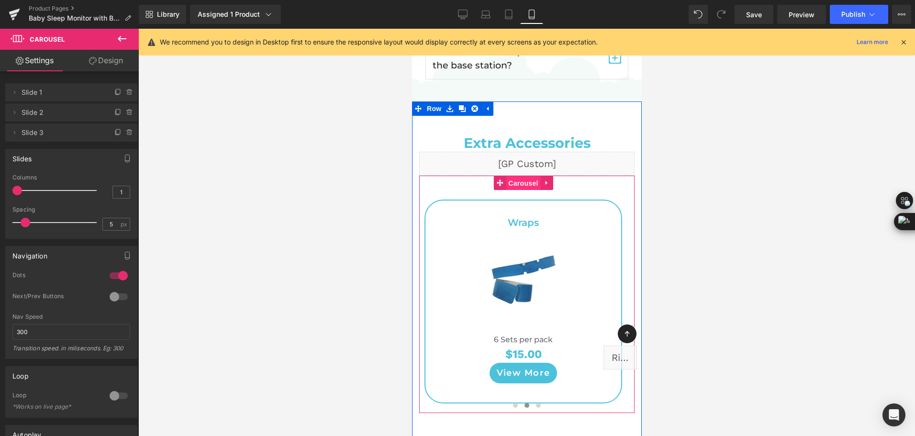
click at [511, 185] on span "Carousel" at bounding box center [522, 183] width 34 height 14
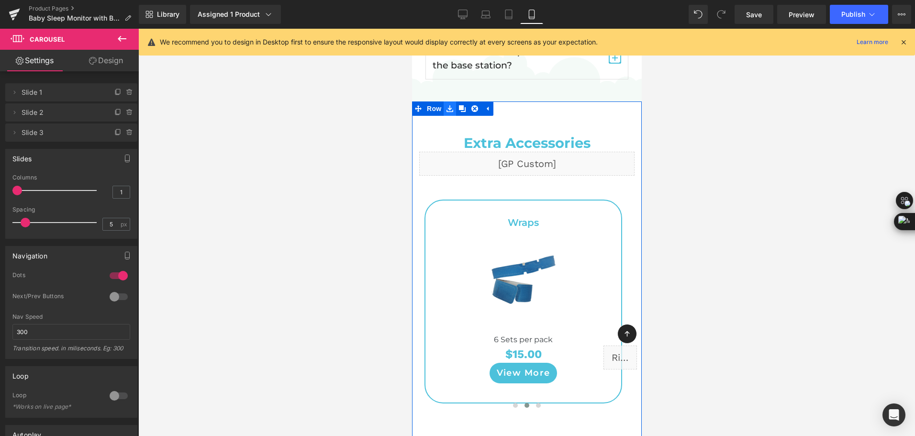
click at [448, 108] on icon at bounding box center [449, 108] width 7 height 7
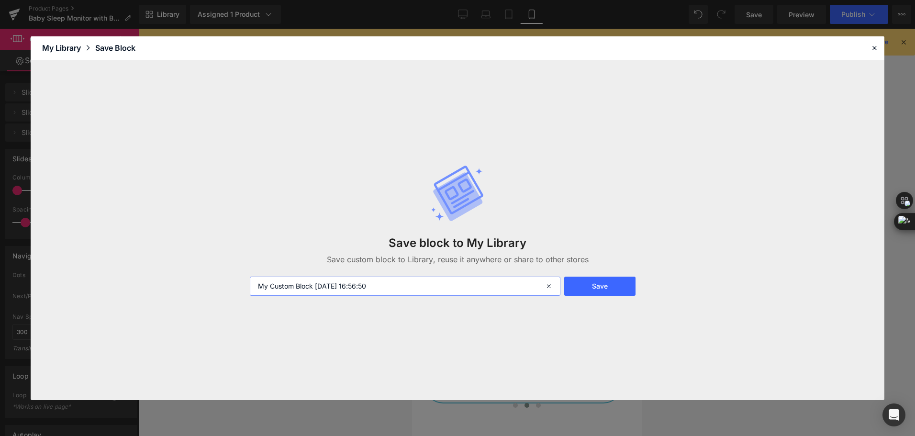
drag, startPoint x: 414, startPoint y: 287, endPoint x: 154, endPoint y: 289, distance: 259.9
click at [155, 291] on div "Save block to My Library Save custom block to Library, reuse it anywhere or sha…" at bounding box center [458, 230] width 854 height 340
type input "babyo2s2移动端配件 -shen"
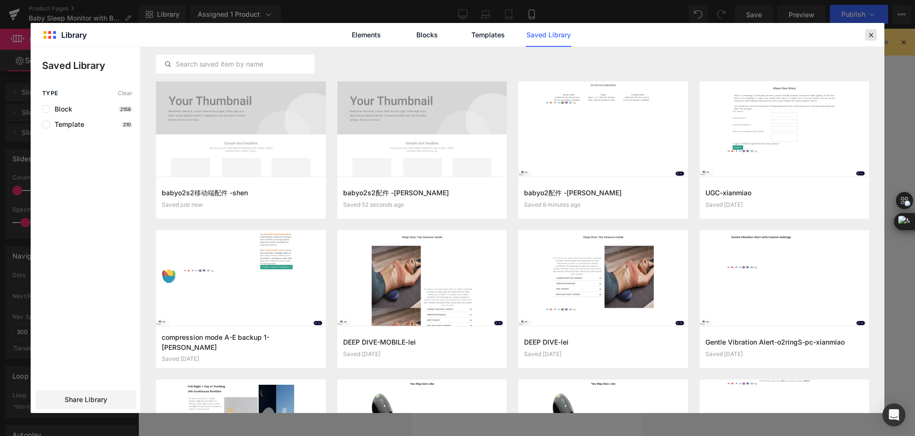
click at [875, 35] on icon at bounding box center [871, 35] width 9 height 9
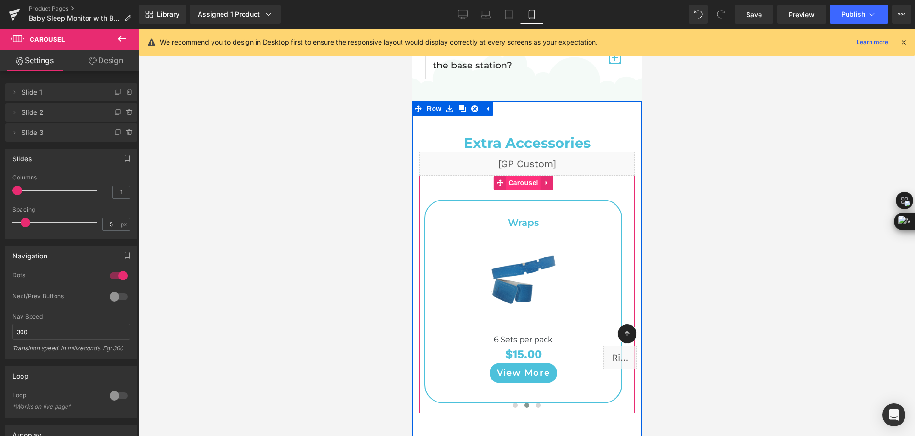
click at [505, 179] on span "Carousel" at bounding box center [522, 183] width 34 height 14
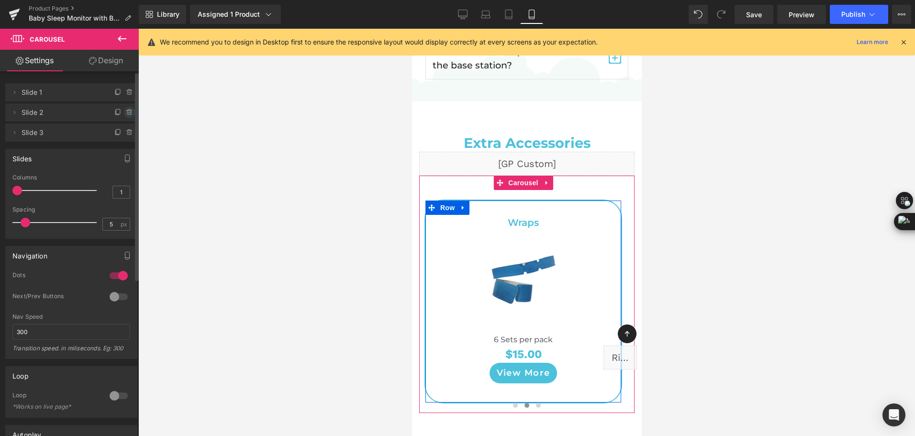
click at [126, 113] on icon at bounding box center [130, 113] width 8 height 8
click at [123, 113] on button "Delete" at bounding box center [119, 113] width 30 height 12
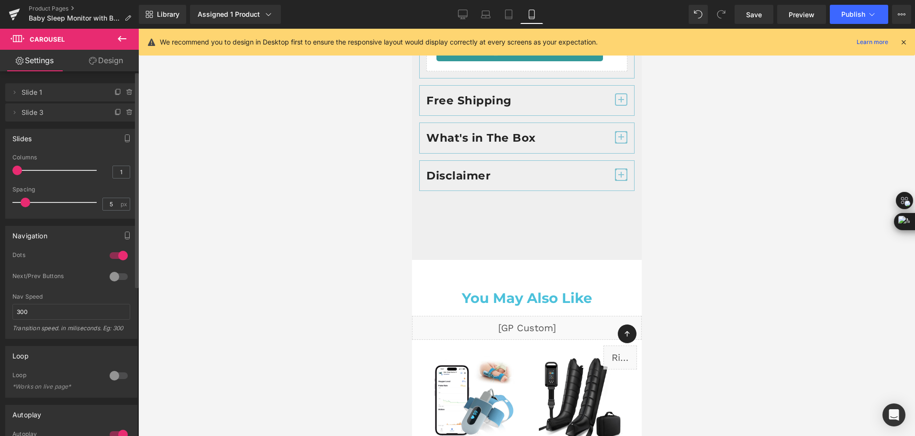
scroll to position [6174, 0]
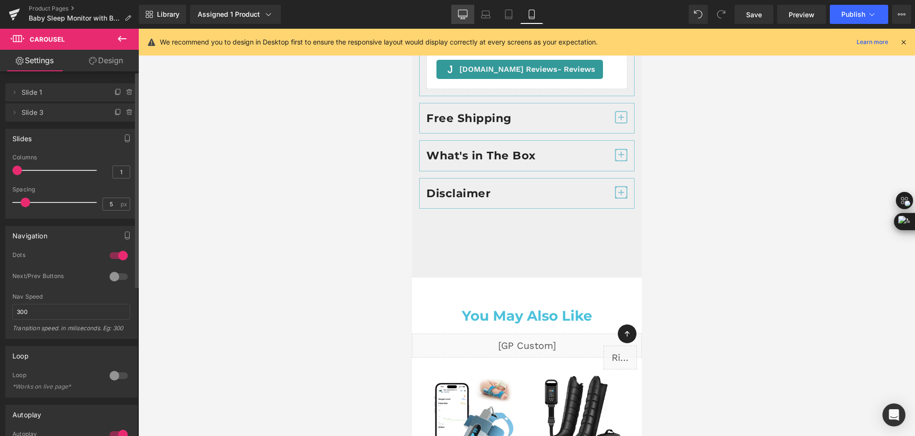
click at [461, 13] on icon at bounding box center [463, 15] width 10 height 10
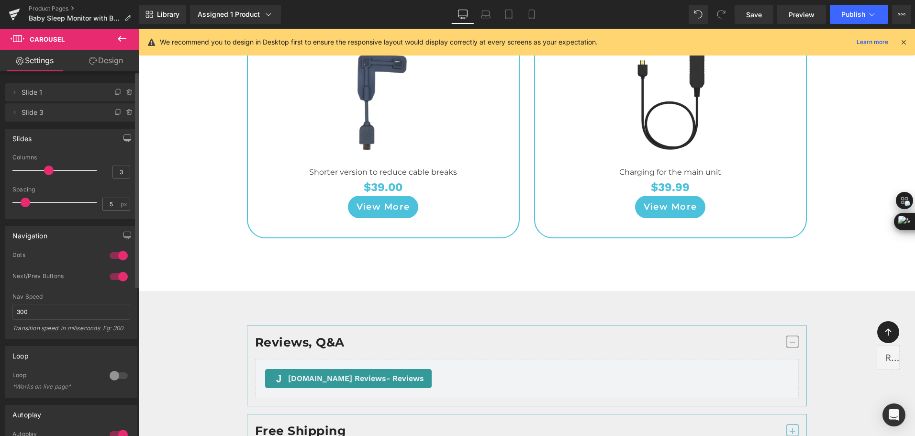
scroll to position [4703, 0]
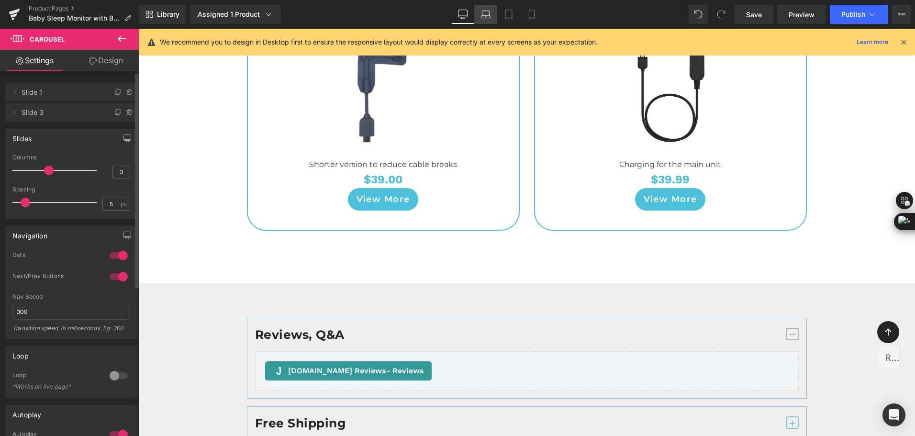
click at [489, 14] on icon at bounding box center [486, 15] width 10 height 10
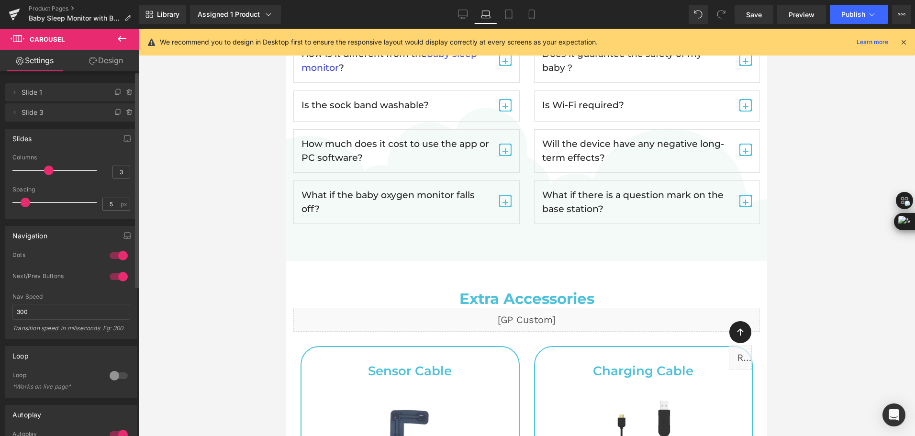
scroll to position [4260, 0]
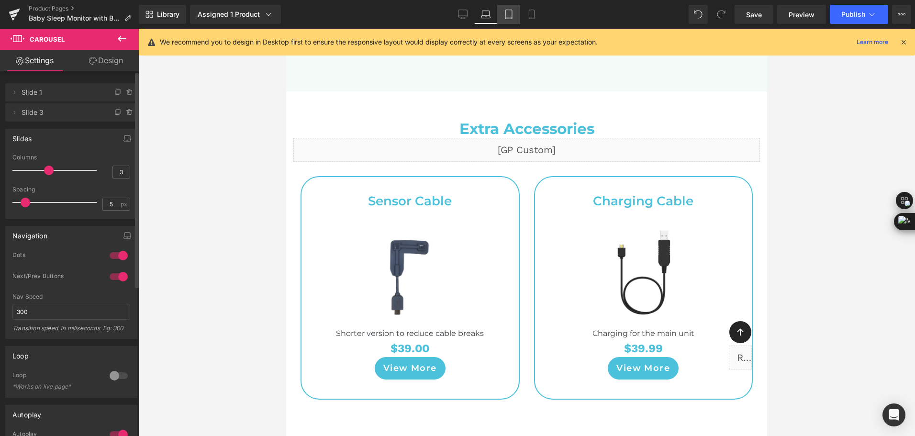
click at [510, 15] on icon at bounding box center [509, 15] width 10 height 10
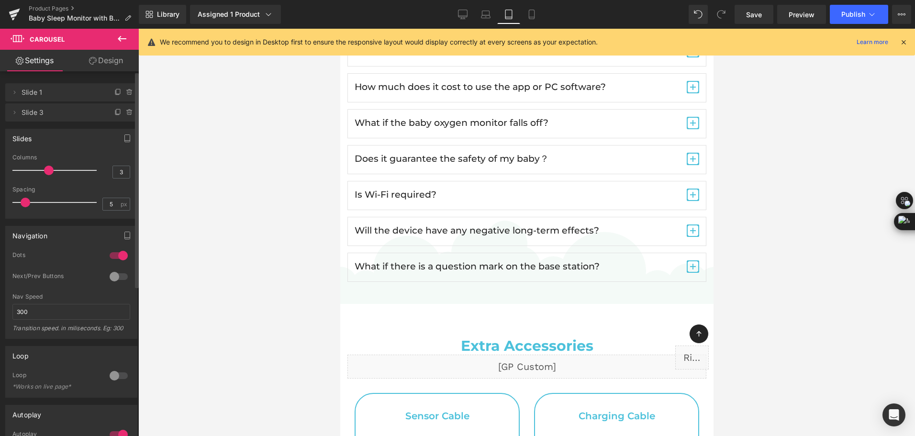
scroll to position [3973, 0]
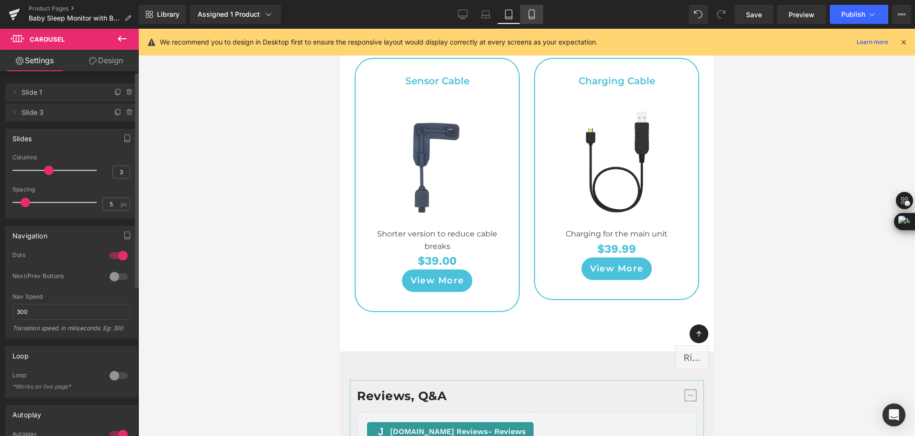
click at [527, 22] on link "Mobile" at bounding box center [531, 14] width 23 height 19
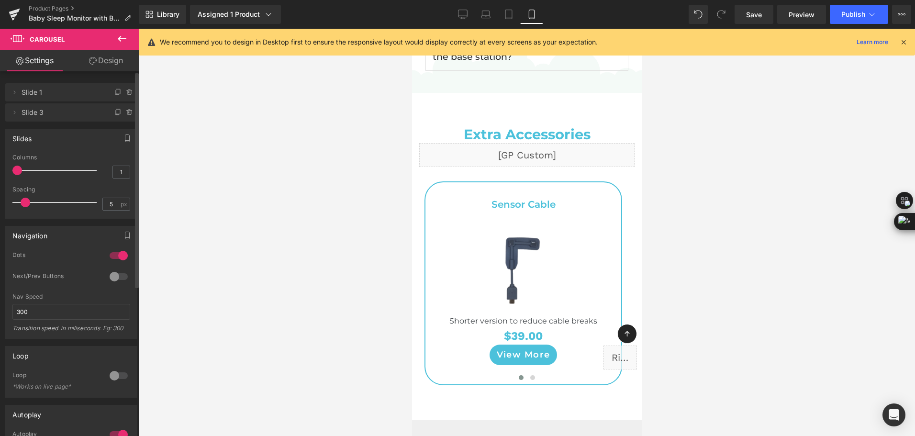
scroll to position [5752, 0]
click at [870, 11] on icon at bounding box center [872, 15] width 10 height 10
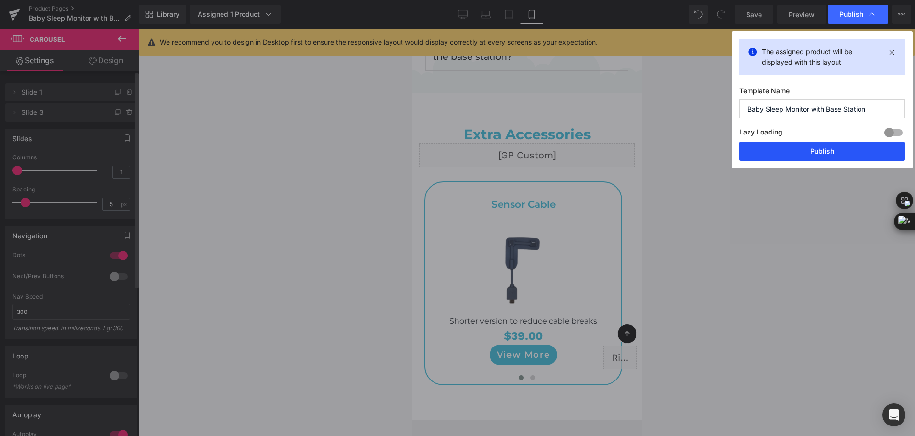
click at [857, 156] on button "Publish" at bounding box center [822, 151] width 166 height 19
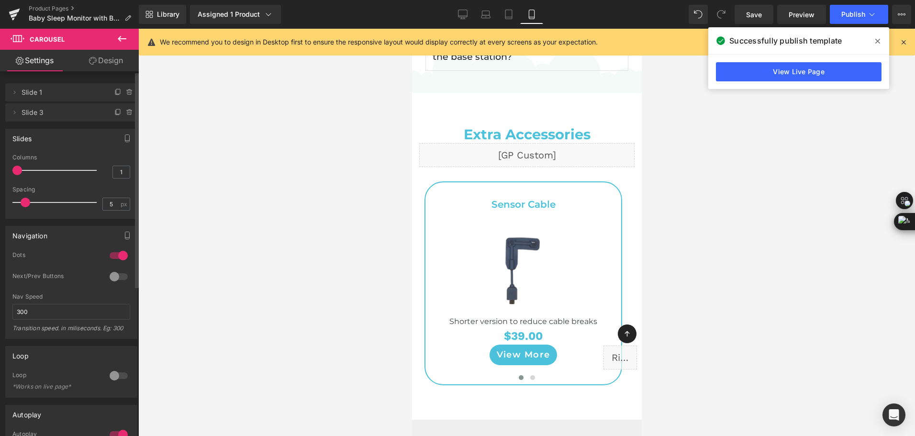
click at [318, 13] on div "Library Assigned 1 Product Product Preview Baby Sleep Monitor with Base Station…" at bounding box center [527, 14] width 776 height 19
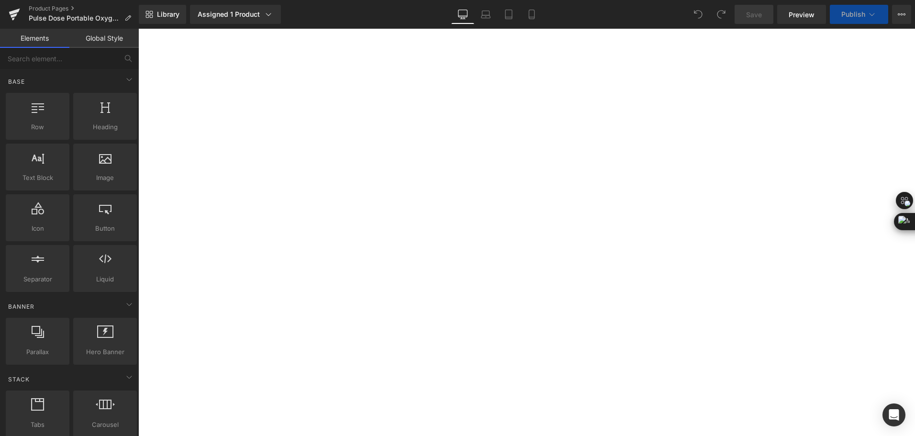
select select "with 2 batteries up to 9 hours"
